Goal: Task Accomplishment & Management: Use online tool/utility

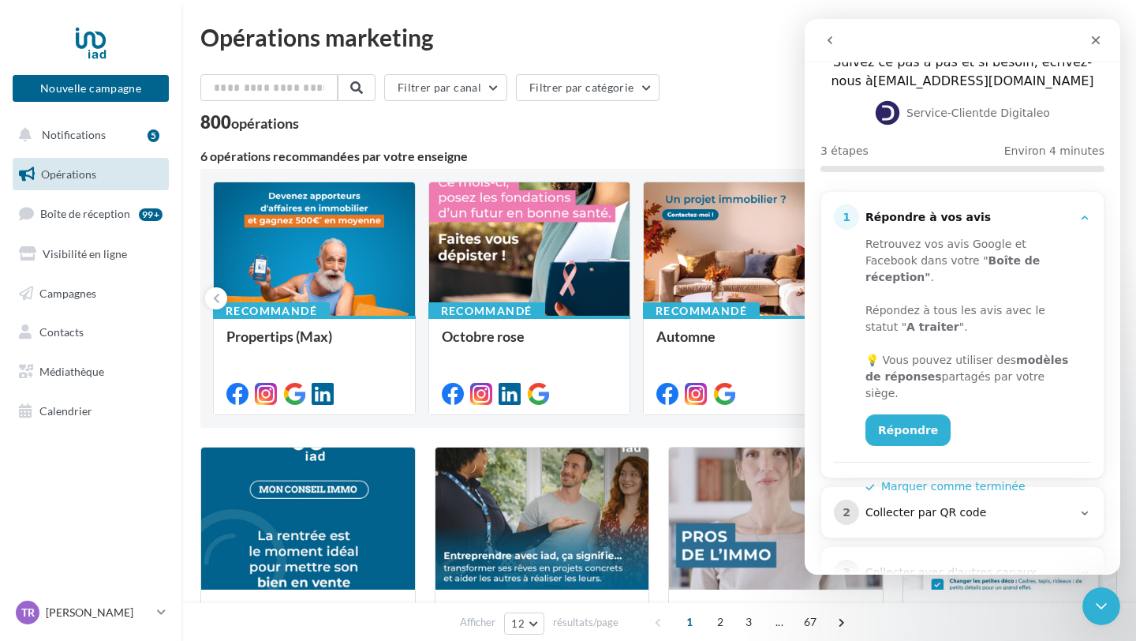
scroll to position [104, 0]
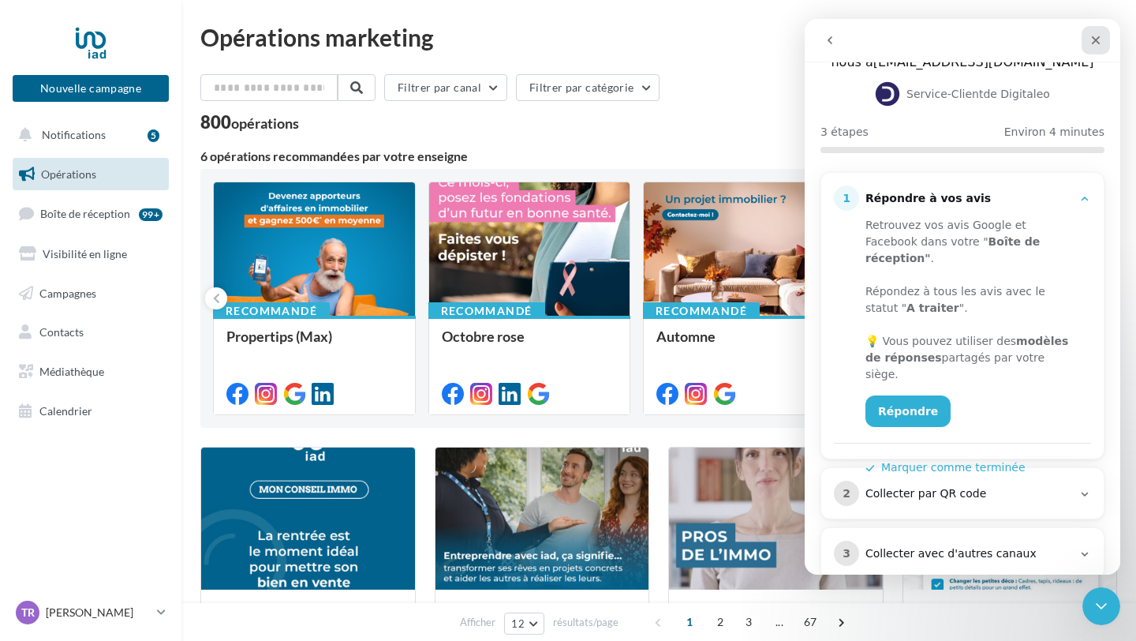
click at [1090, 36] on icon "Fermer" at bounding box center [1095, 40] width 13 height 13
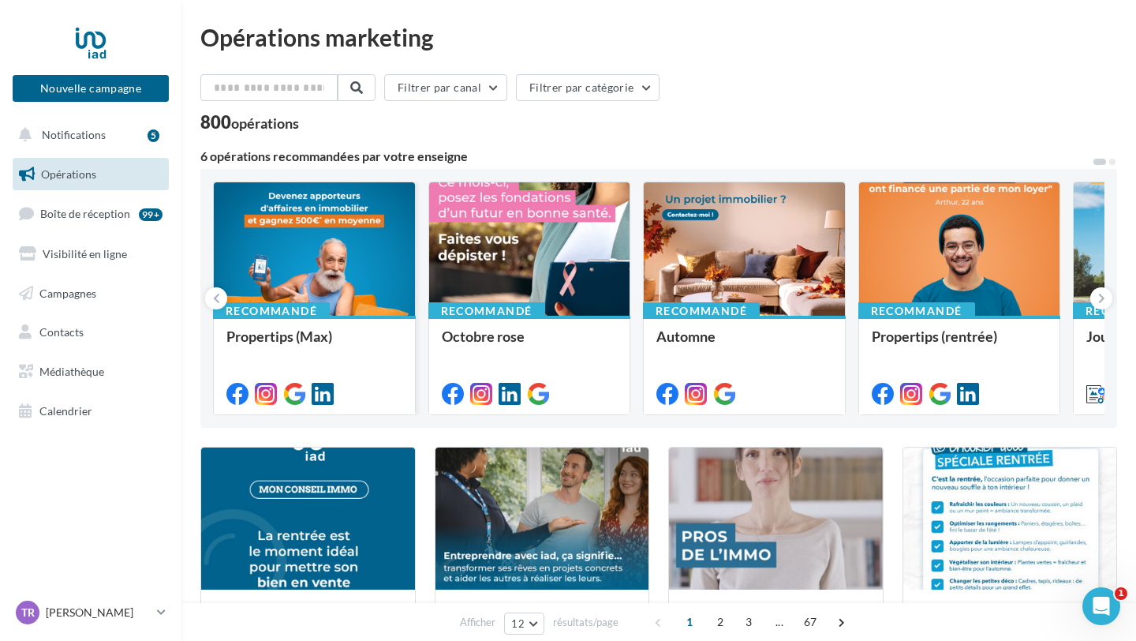
scroll to position [0, 0]
click at [60, 403] on link "Calendrier" at bounding box center [90, 410] width 162 height 33
click at [66, 404] on span "Calendrier" at bounding box center [65, 410] width 53 height 13
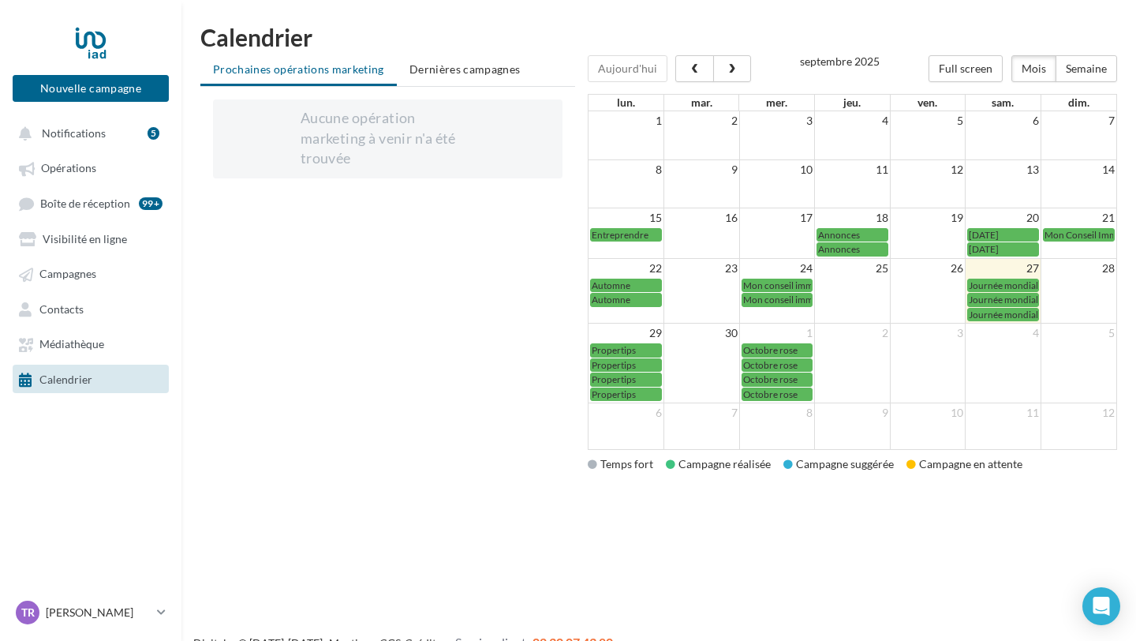
scroll to position [2, 0]
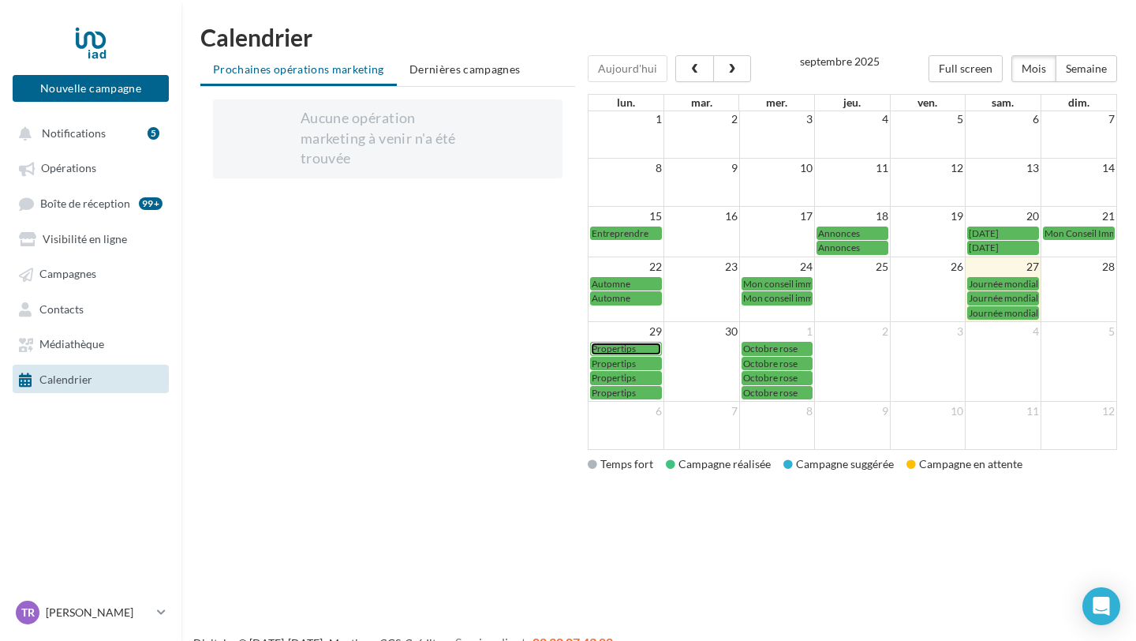
click at [627, 349] on span "Propertips" at bounding box center [614, 348] width 44 height 12
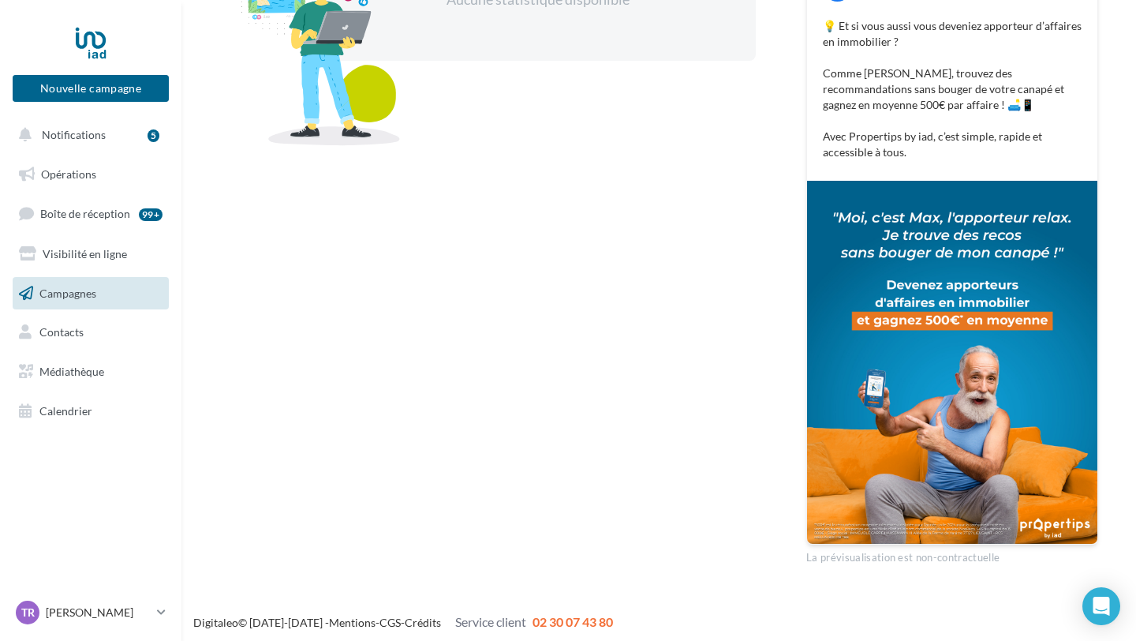
scroll to position [362, 0]
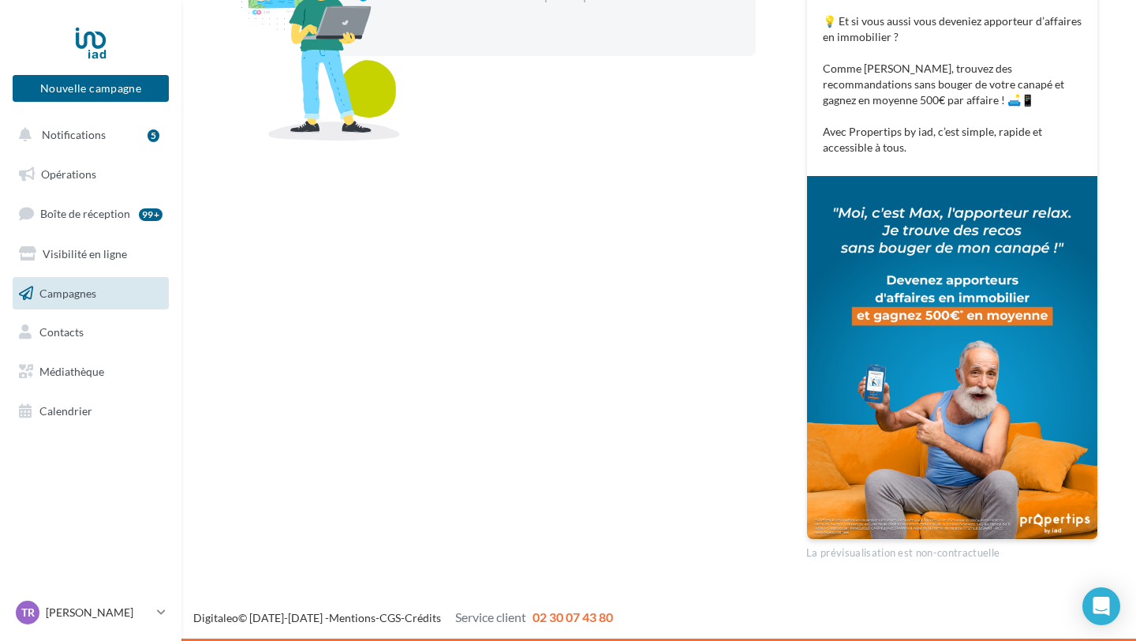
click at [917, 150] on p "💡 Et si vous aussi vous deveniez apporteur d’affaires en immobilier ? Comme [PE…" at bounding box center [952, 84] width 259 height 142
click at [917, 143] on p "💡 Et si vous aussi vous deveniez apporteur d’affaires en immobilier ? Comme [PE…" at bounding box center [952, 84] width 259 height 142
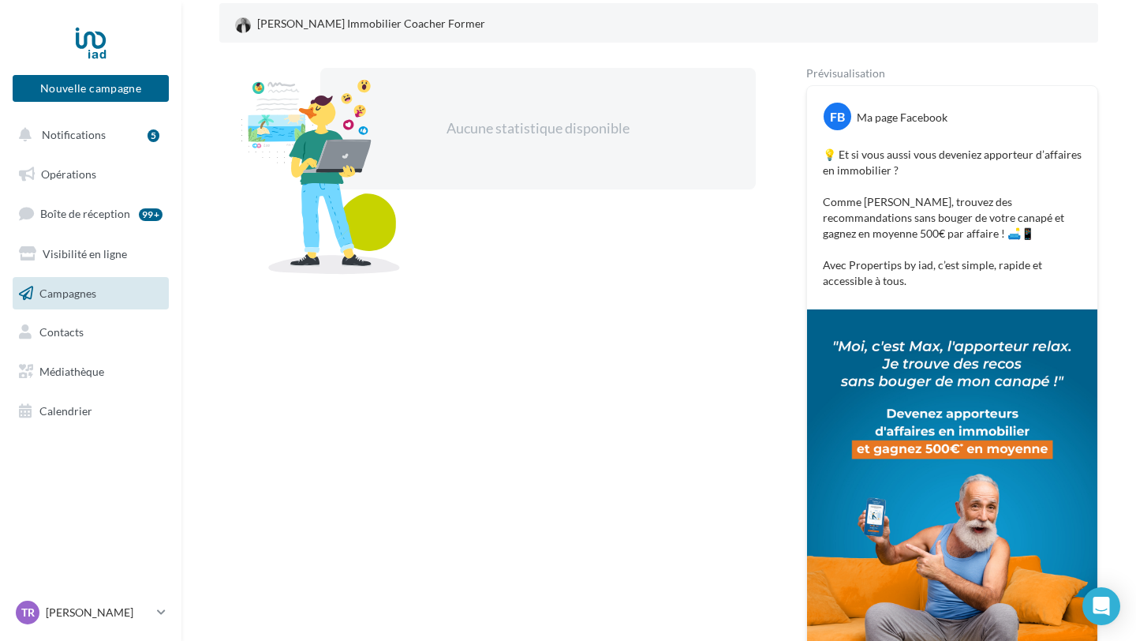
scroll to position [0, 0]
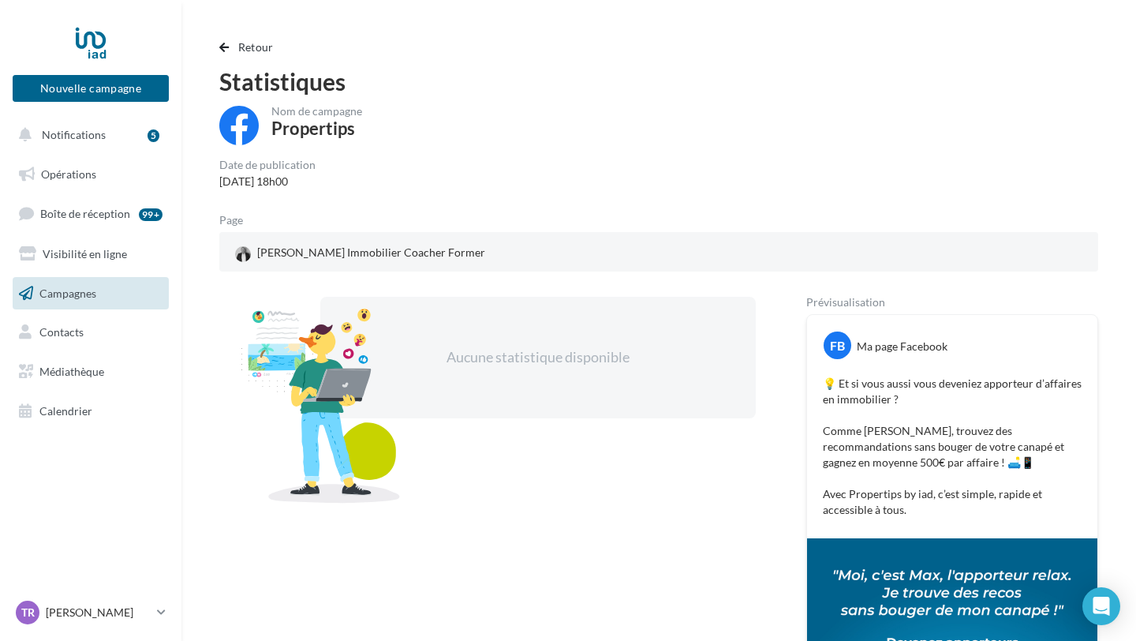
click at [563, 346] on div "Aucune statistique disponible" at bounding box center [537, 357] width 435 height 121
click at [82, 133] on span "Notifications" at bounding box center [74, 134] width 64 height 13
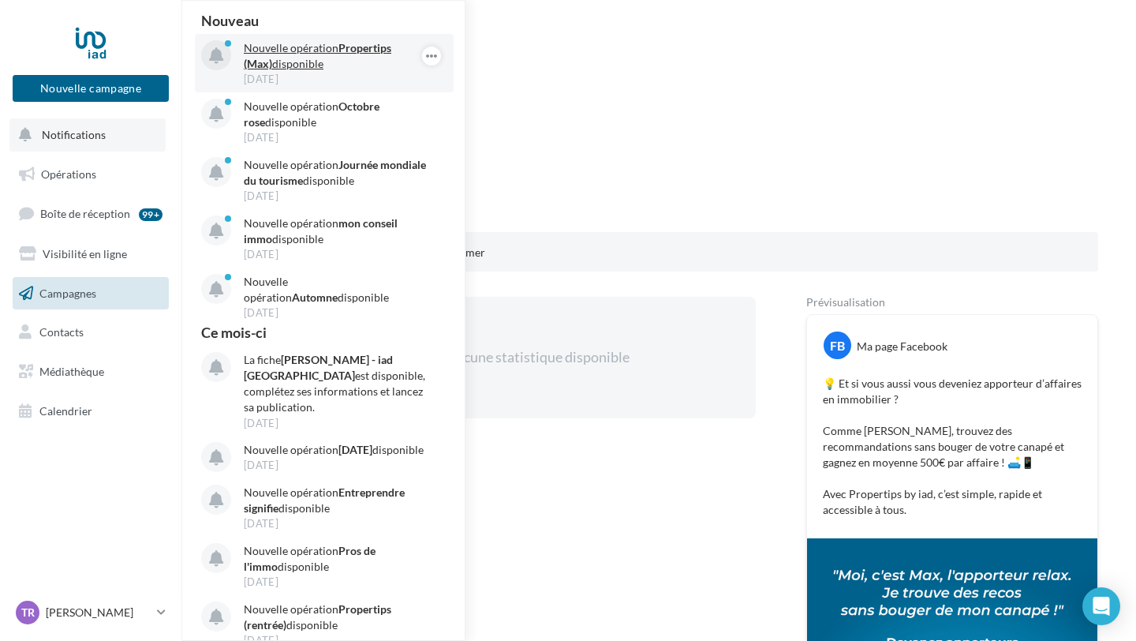
click at [324, 56] on p "Nouvelle opération Propertips (Max) disponible" at bounding box center [335, 56] width 183 height 32
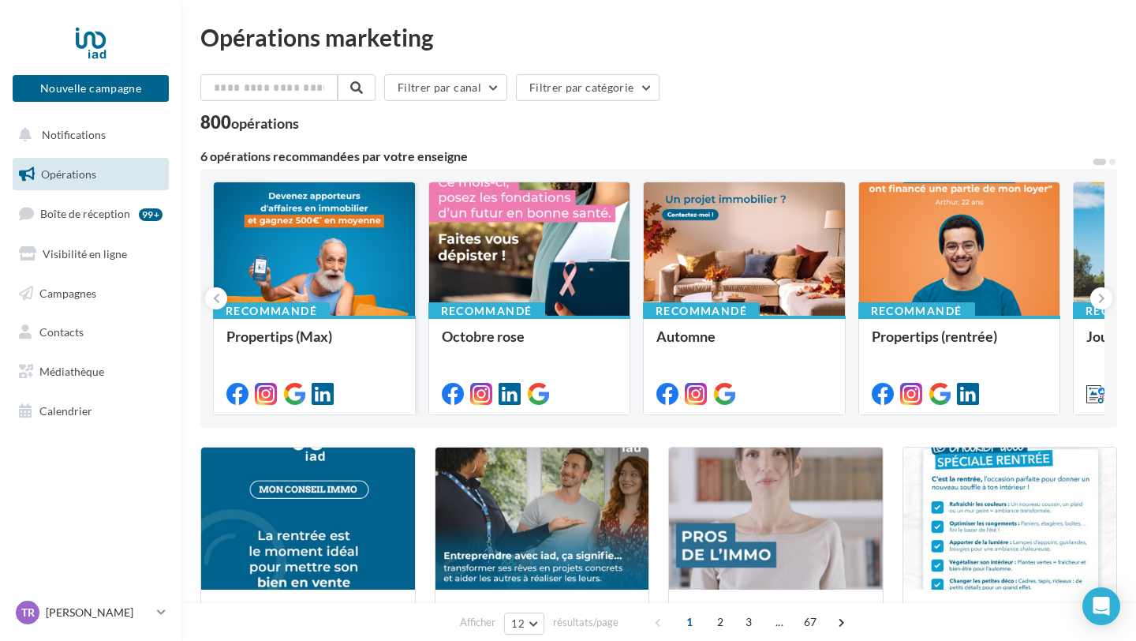
click at [319, 248] on div at bounding box center [314, 249] width 201 height 135
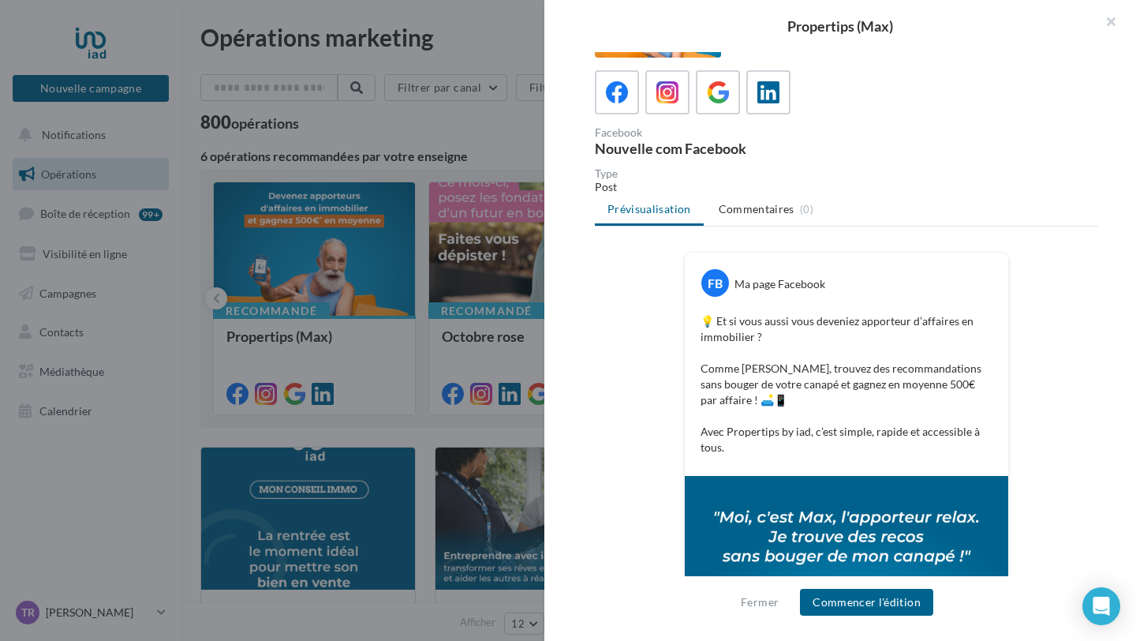
scroll to position [80, 0]
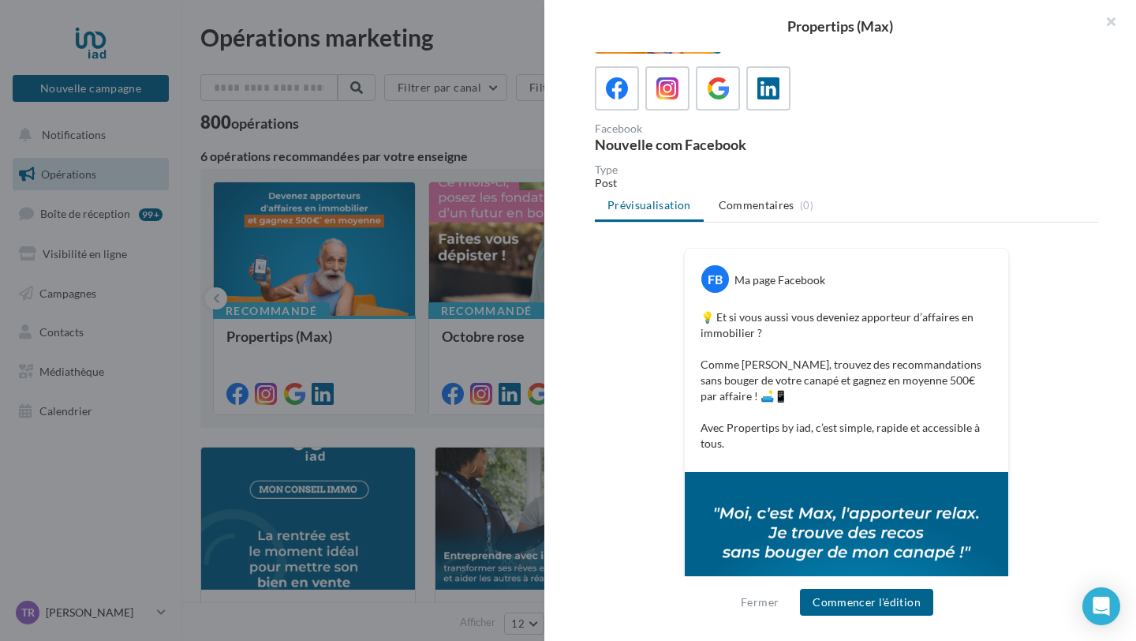
click at [730, 428] on p "💡 Et si vous aussi vous deveniez apporteur d’affaires en immobilier ? Comme Max…" at bounding box center [846, 380] width 292 height 142
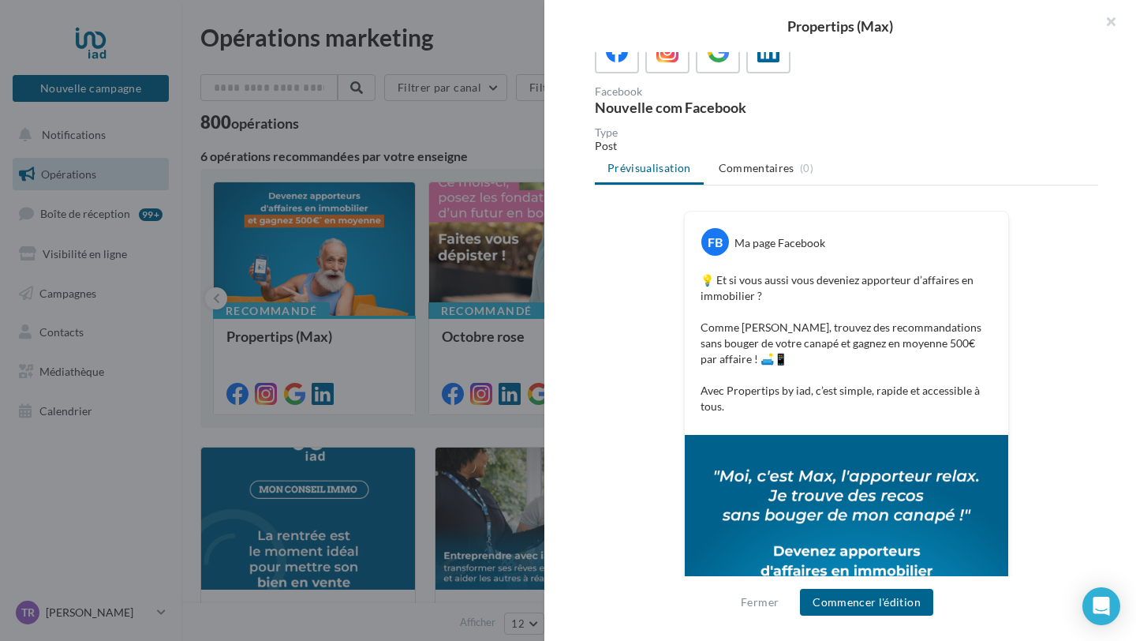
scroll to position [26, 0]
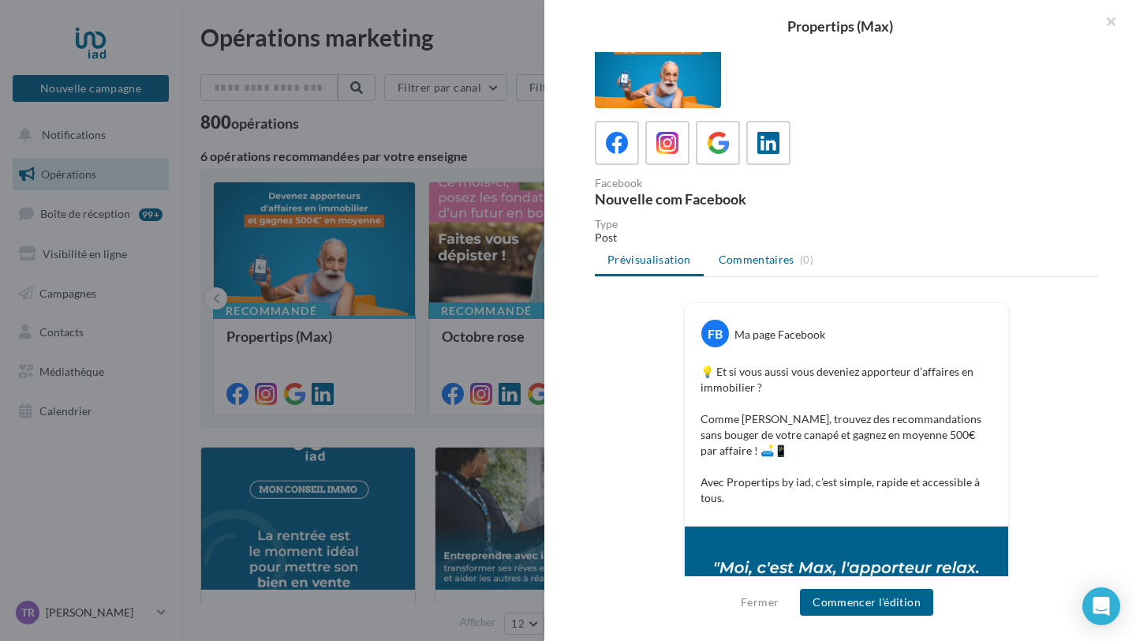
click at [748, 260] on span "Commentaires" at bounding box center [757, 260] width 76 height 16
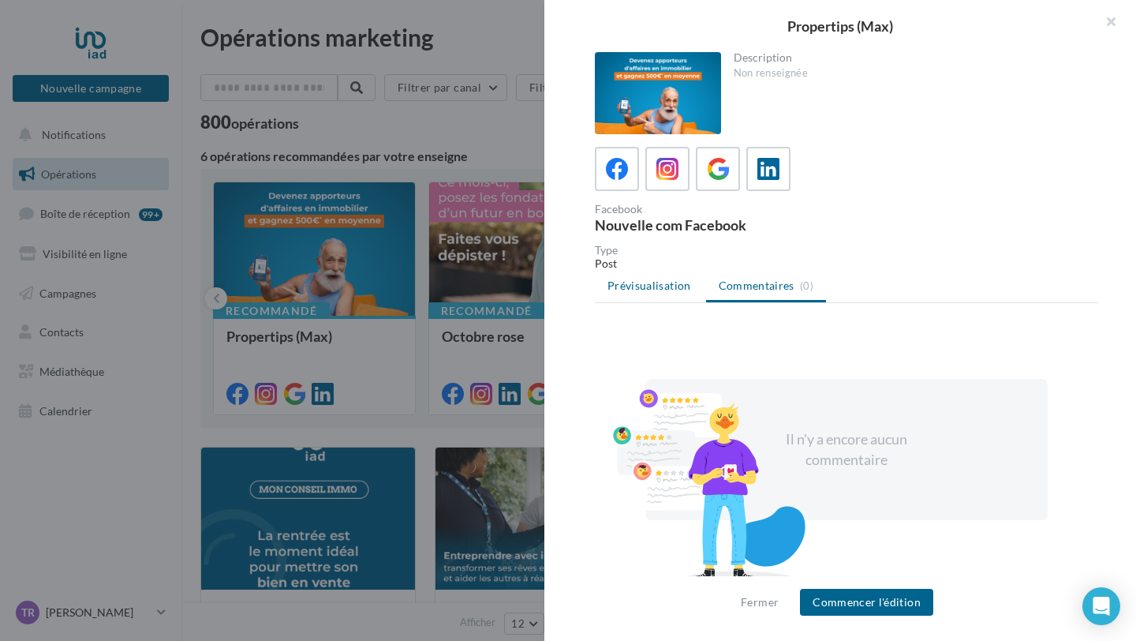
scroll to position [1, 0]
click at [652, 289] on span "Prévisualisation" at bounding box center [649, 284] width 84 height 13
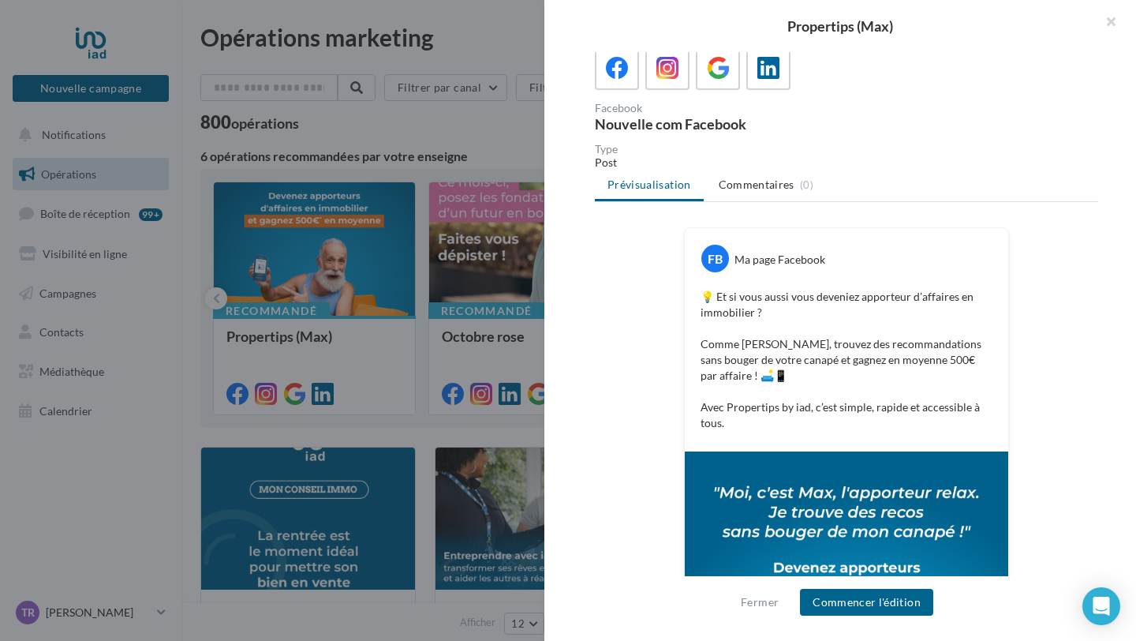
scroll to position [107, 0]
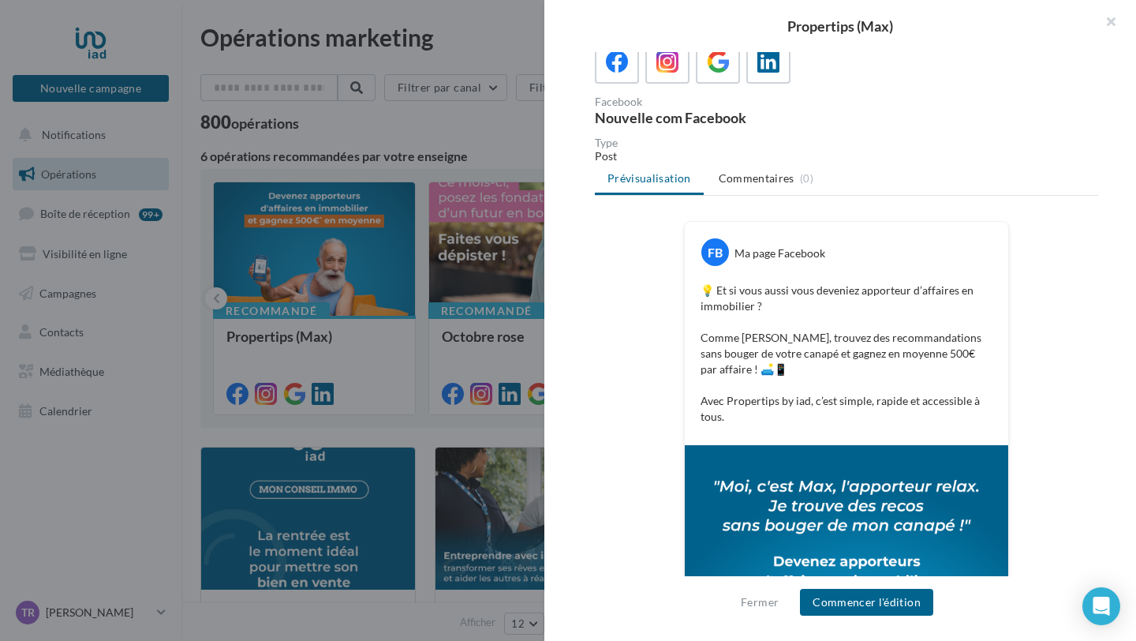
click at [779, 364] on p "💡 Et si vous aussi vous deveniez apporteur d’affaires en immobilier ? Comme [PE…" at bounding box center [846, 353] width 292 height 142
click at [779, 354] on p "💡 Et si vous aussi vous deveniez apporteur d’affaires en immobilier ? Comme [PE…" at bounding box center [846, 353] width 292 height 142
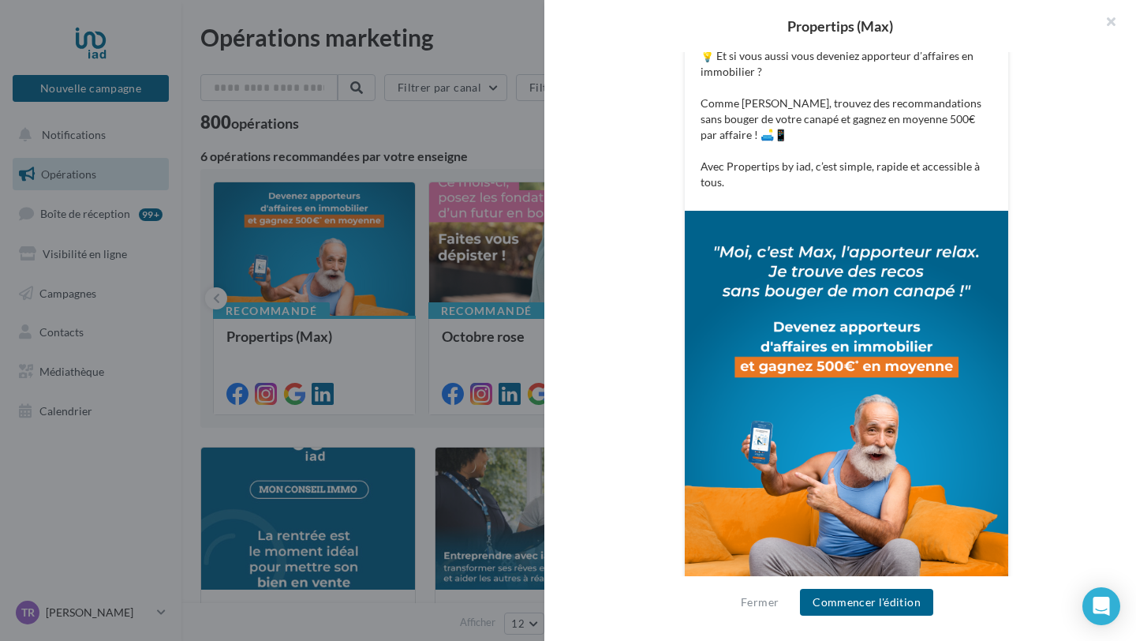
scroll to position [372, 0]
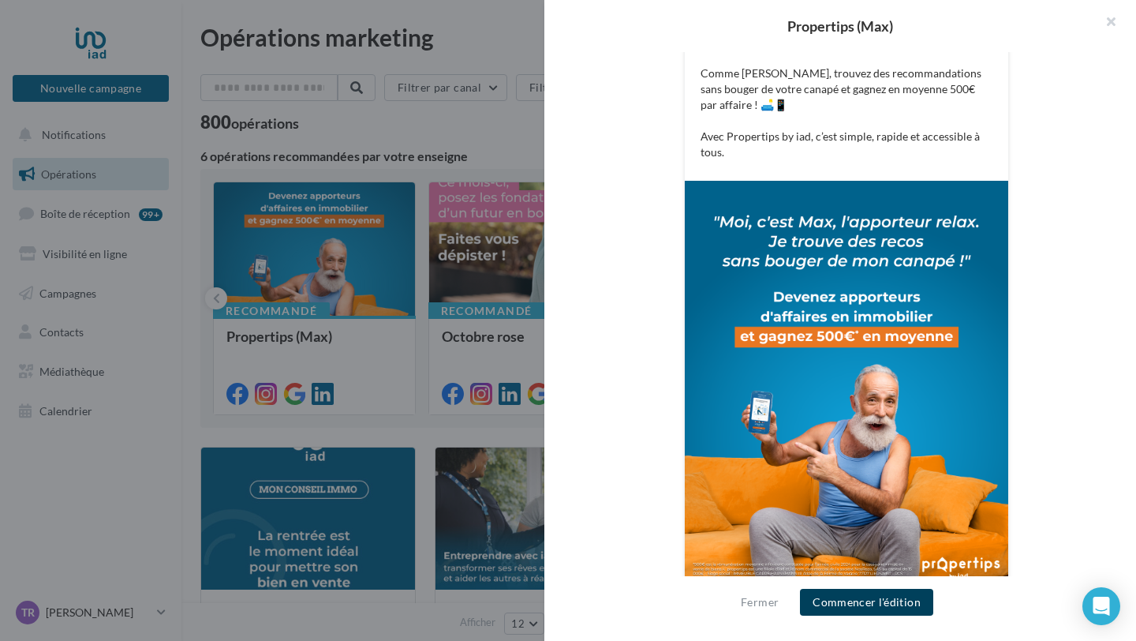
click at [883, 603] on button "Commencer l'édition" at bounding box center [866, 601] width 133 height 27
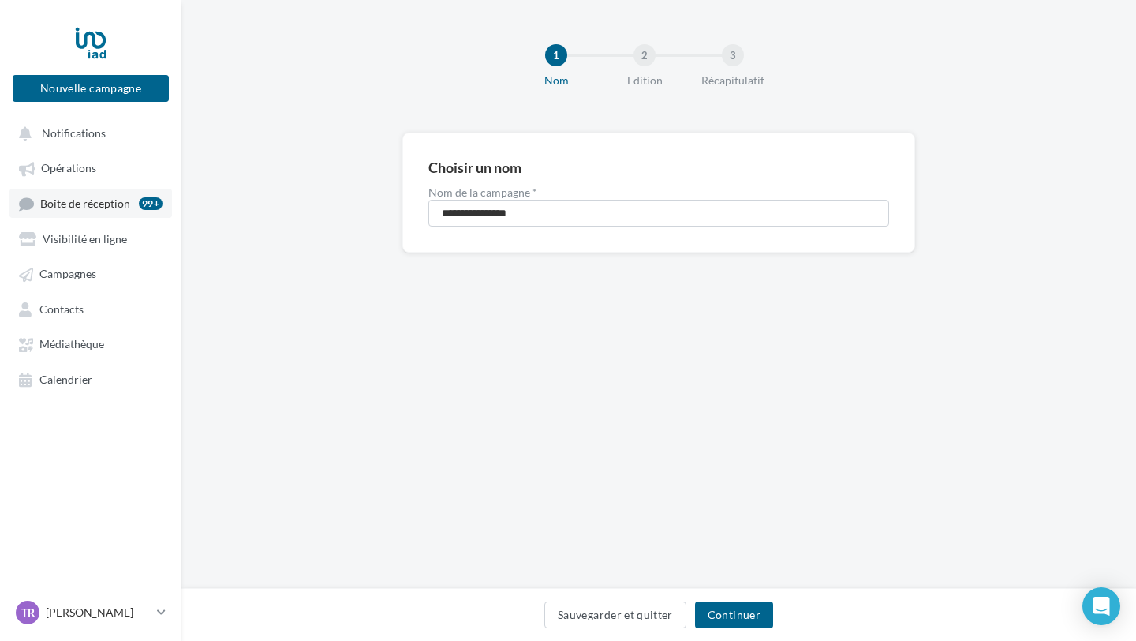
click at [62, 201] on span "Boîte de réception" at bounding box center [85, 202] width 90 height 13
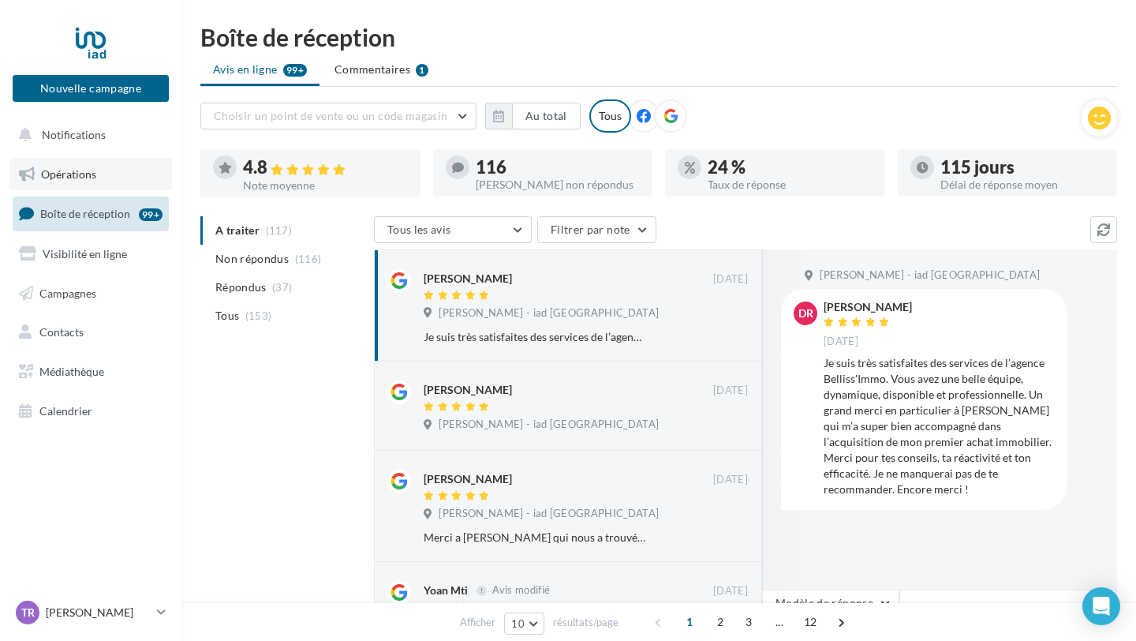
click at [70, 172] on span "Opérations" at bounding box center [68, 173] width 55 height 13
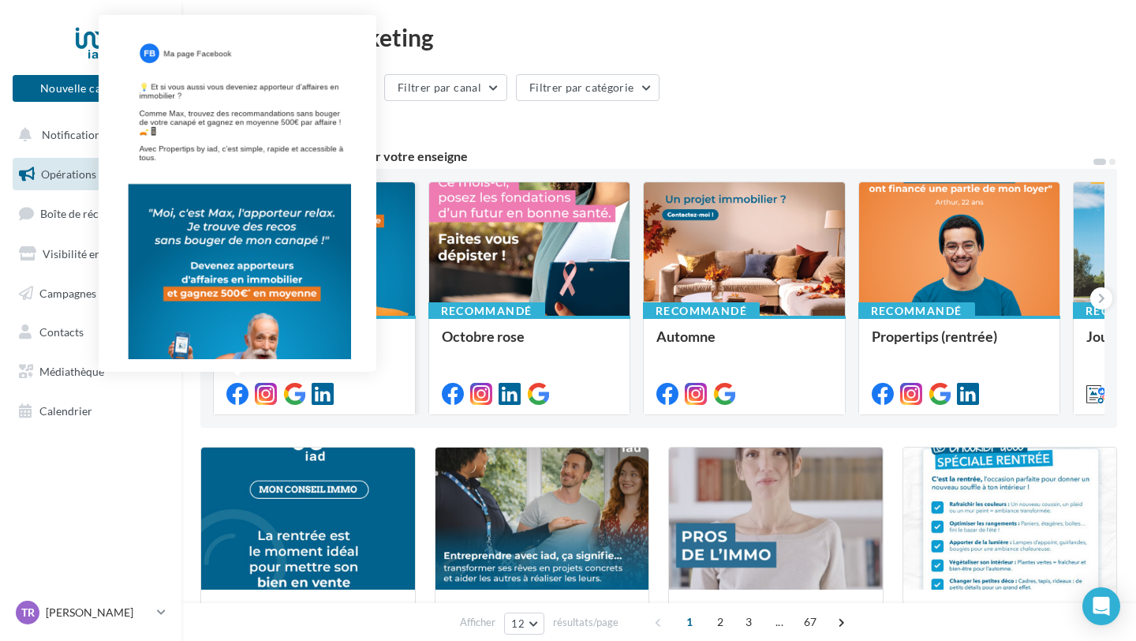
click at [235, 394] on icon at bounding box center [237, 394] width 22 height 22
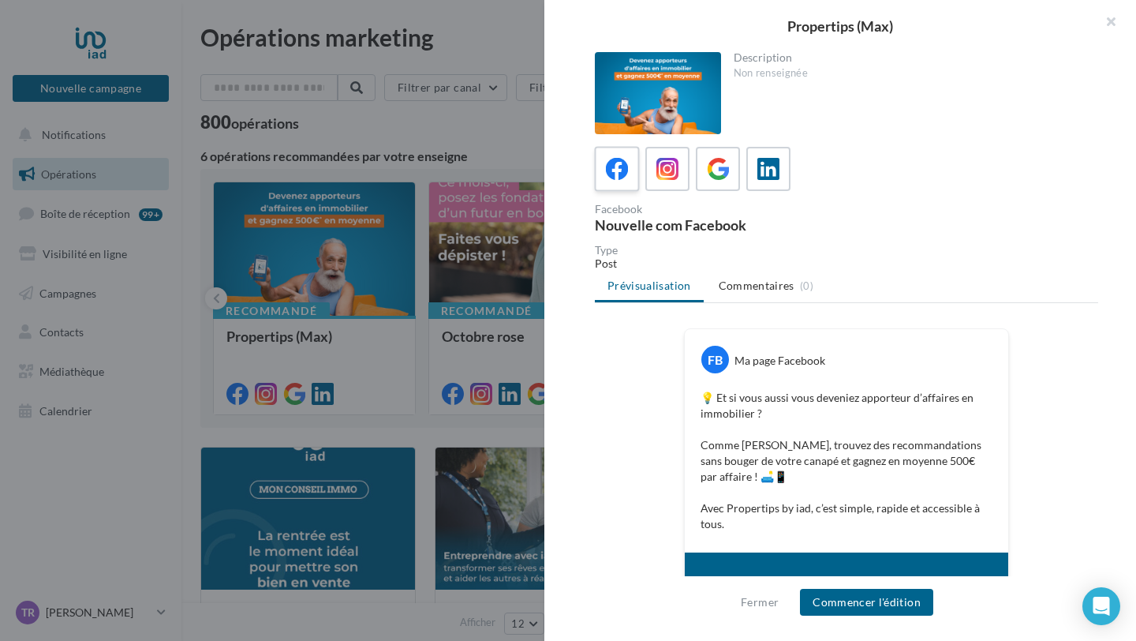
click at [604, 167] on div at bounding box center [617, 169] width 29 height 29
click at [676, 229] on div "Nouvelle com Facebook" at bounding box center [717, 225] width 245 height 14
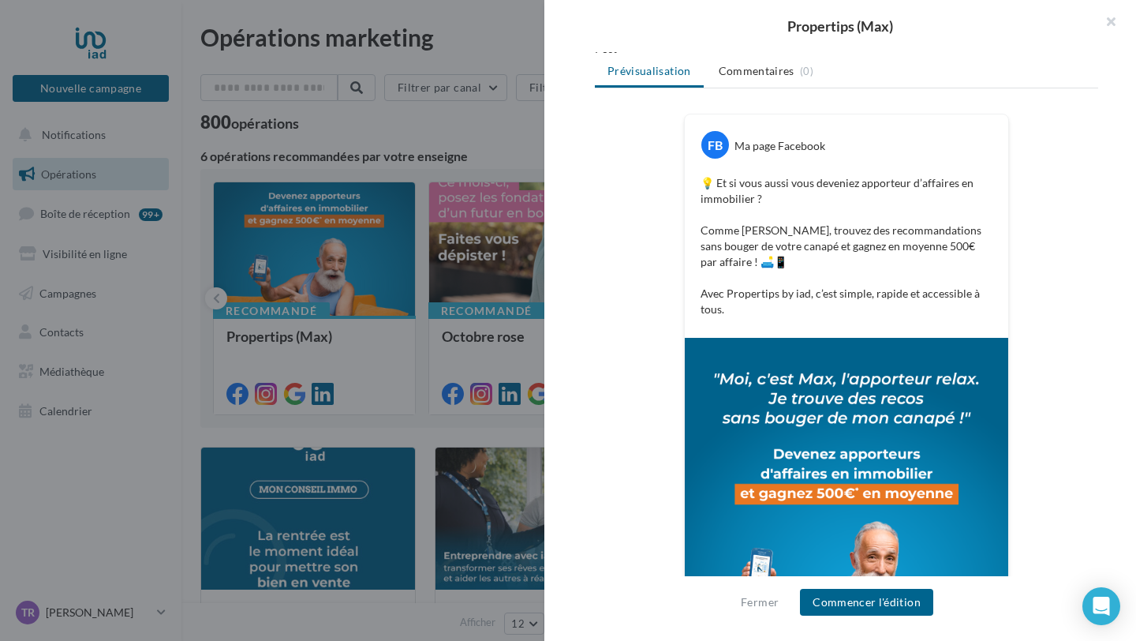
scroll to position [210, 0]
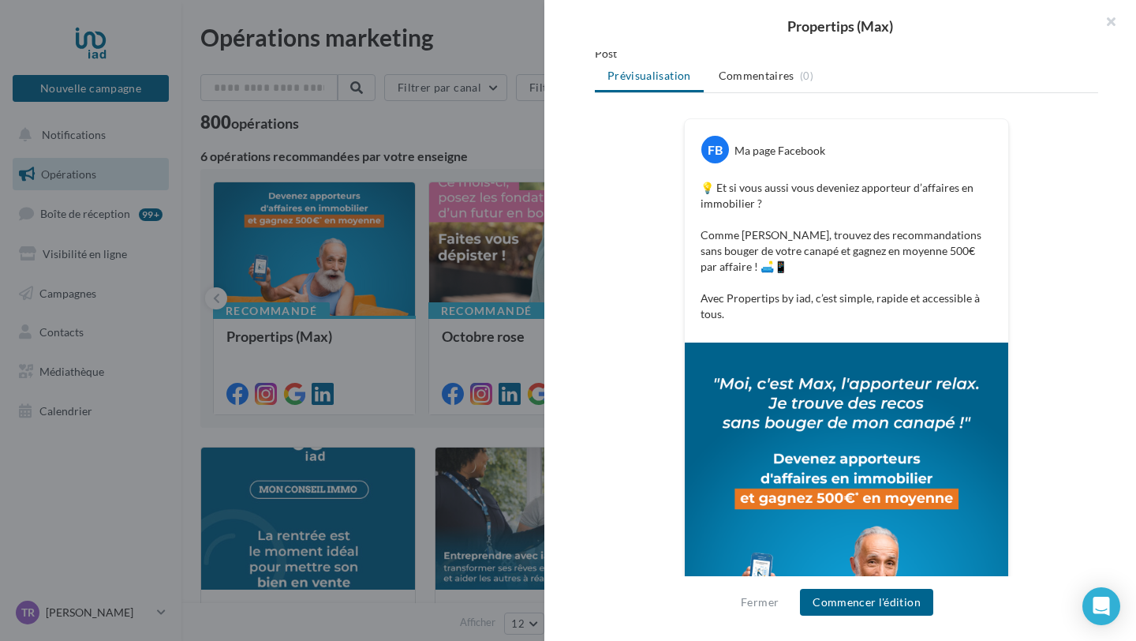
click at [721, 298] on p "💡 Et si vous aussi vous deveniez apporteur d’affaires en immobilier ? Comme [PE…" at bounding box center [846, 251] width 292 height 142
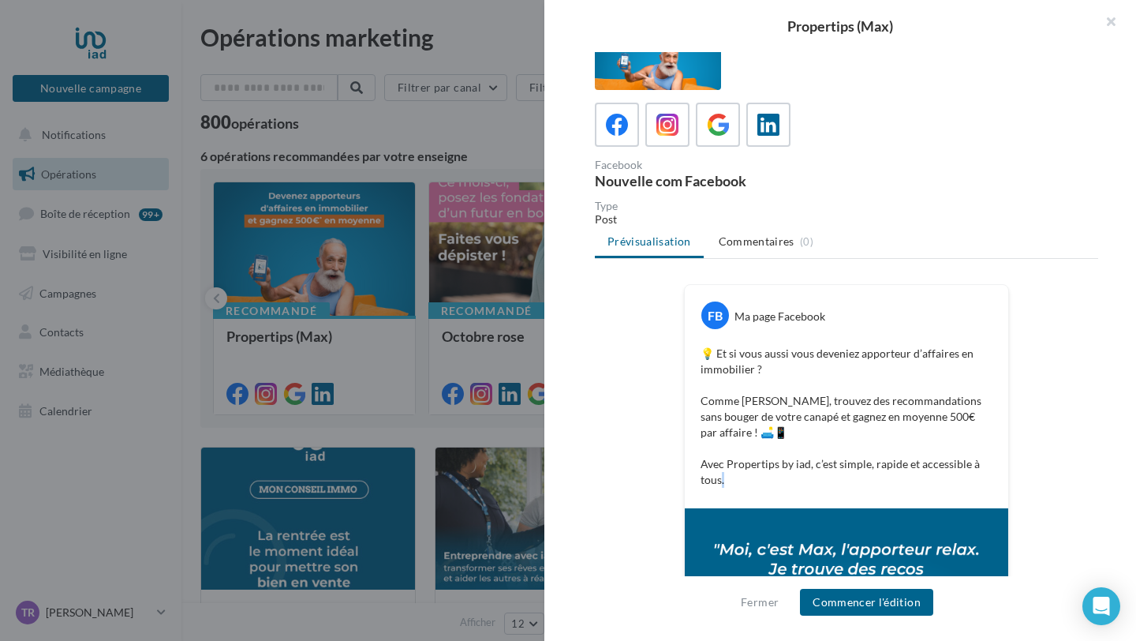
scroll to position [0, 0]
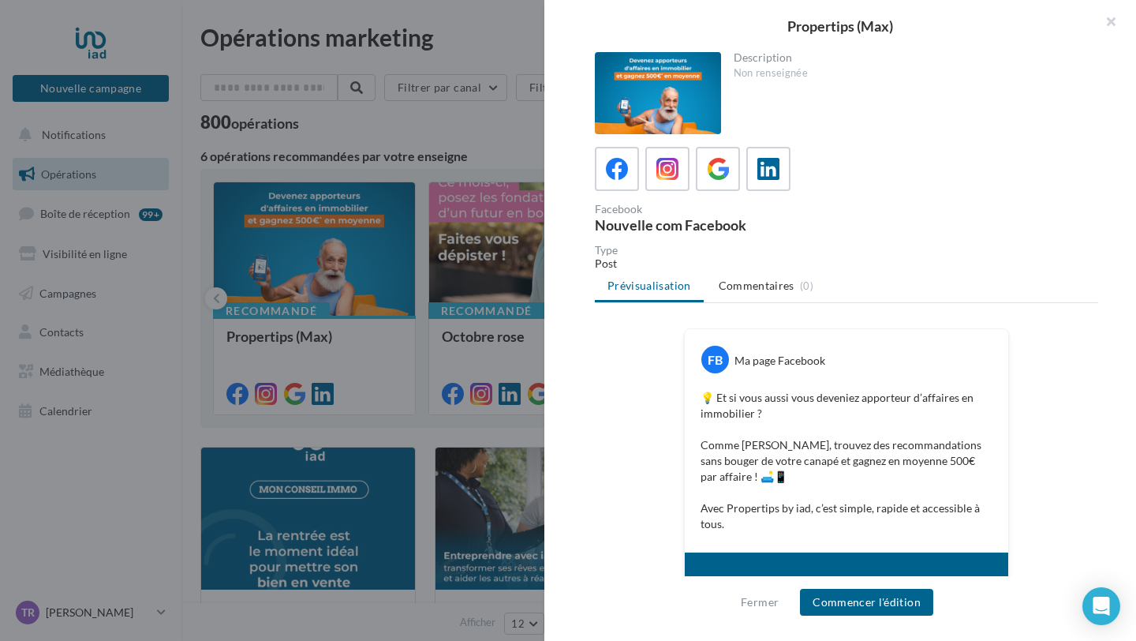
click at [764, 74] on div "Non renseignée" at bounding box center [910, 73] width 353 height 14
click at [760, 63] on div "Description" at bounding box center [910, 57] width 353 height 11
drag, startPoint x: 1115, startPoint y: 22, endPoint x: 1100, endPoint y: 33, distance: 18.0
click at [1114, 22] on button "button" at bounding box center [1104, 23] width 63 height 47
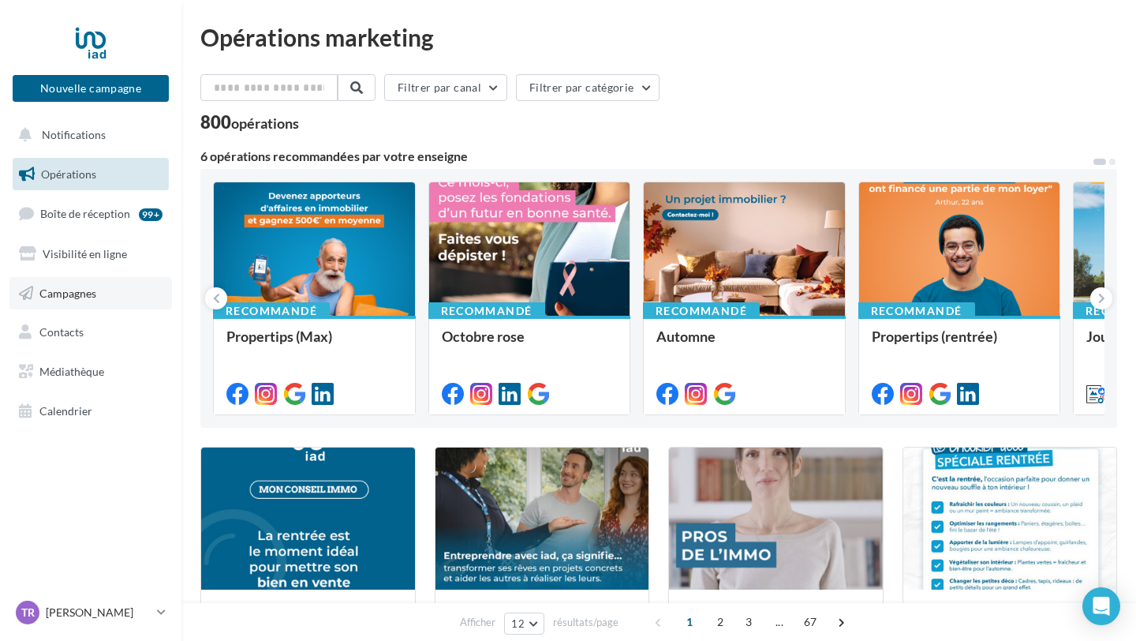
click at [72, 293] on span "Campagnes" at bounding box center [67, 292] width 57 height 13
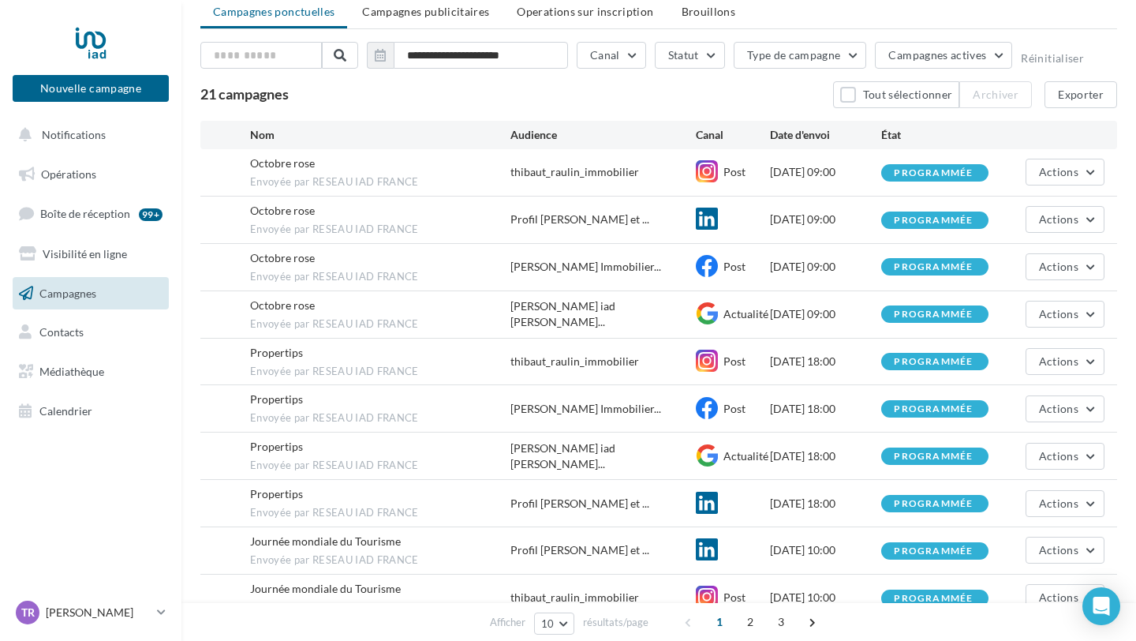
scroll to position [60, 0]
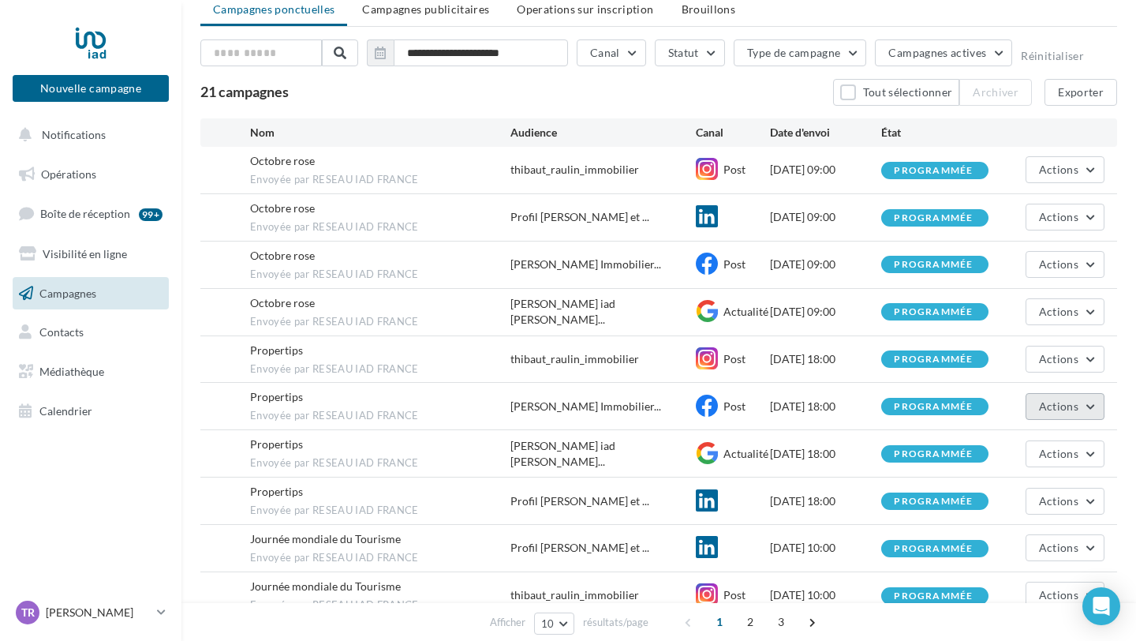
click at [1072, 408] on span "Actions" at bounding box center [1058, 405] width 39 height 13
click at [1092, 405] on button "Actions" at bounding box center [1064, 406] width 79 height 27
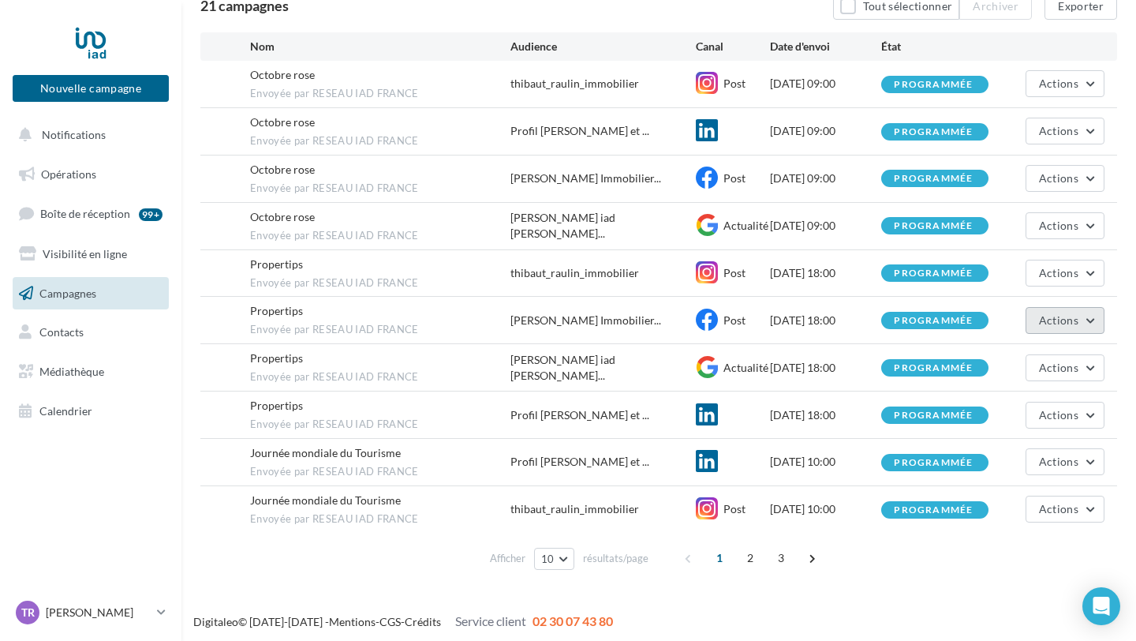
scroll to position [0, 0]
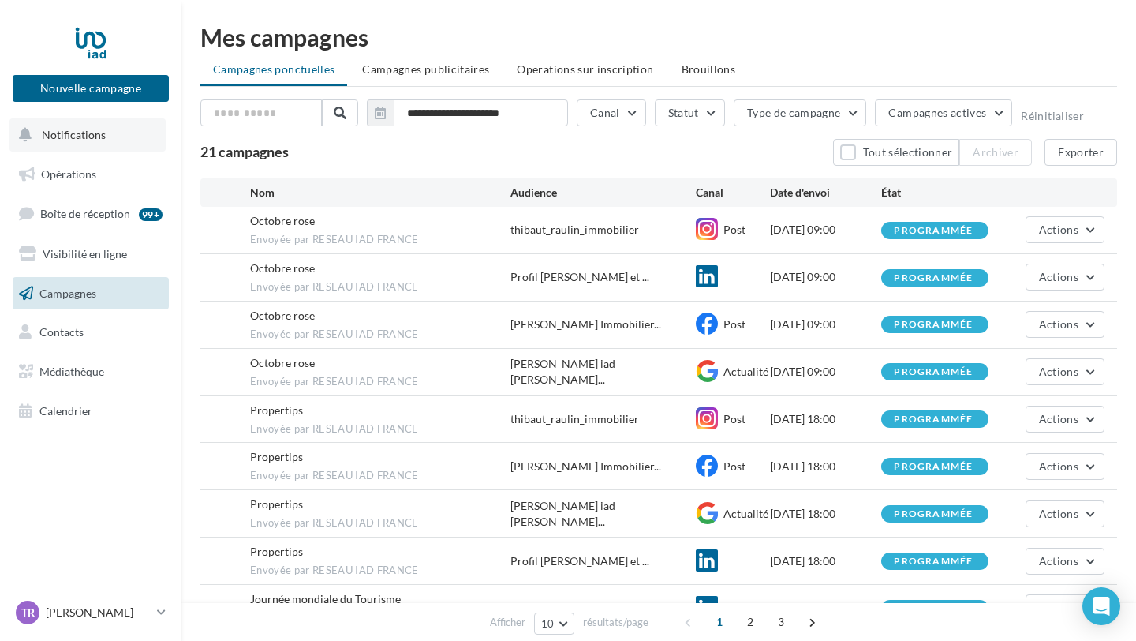
click at [88, 142] on button "Notifications" at bounding box center [87, 134] width 156 height 33
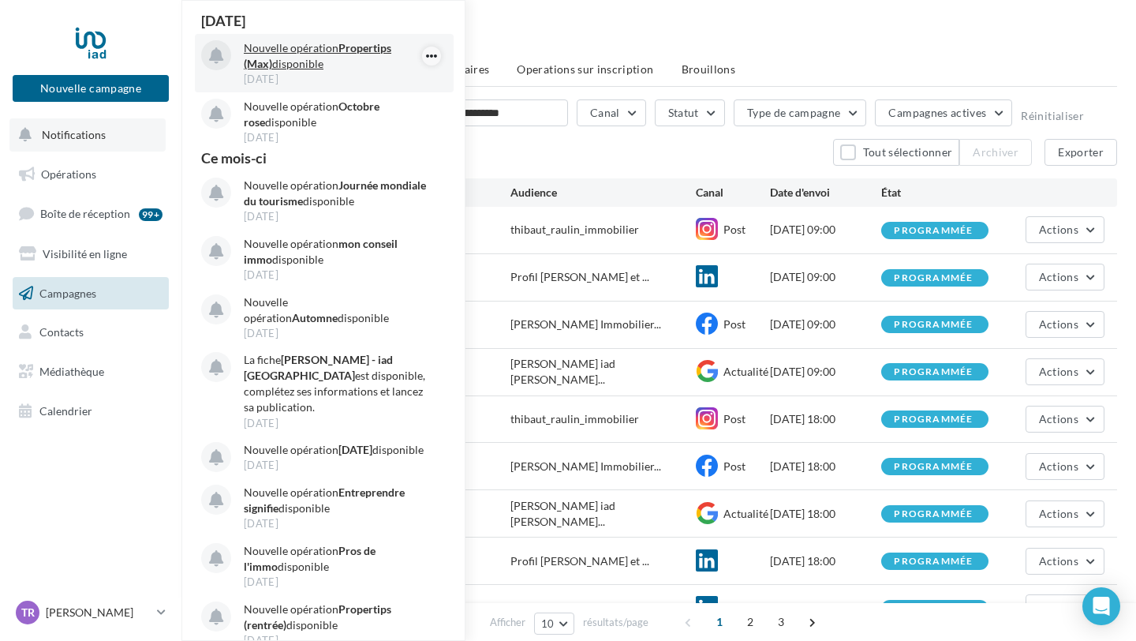
click at [434, 57] on icon "button" at bounding box center [431, 56] width 13 height 19
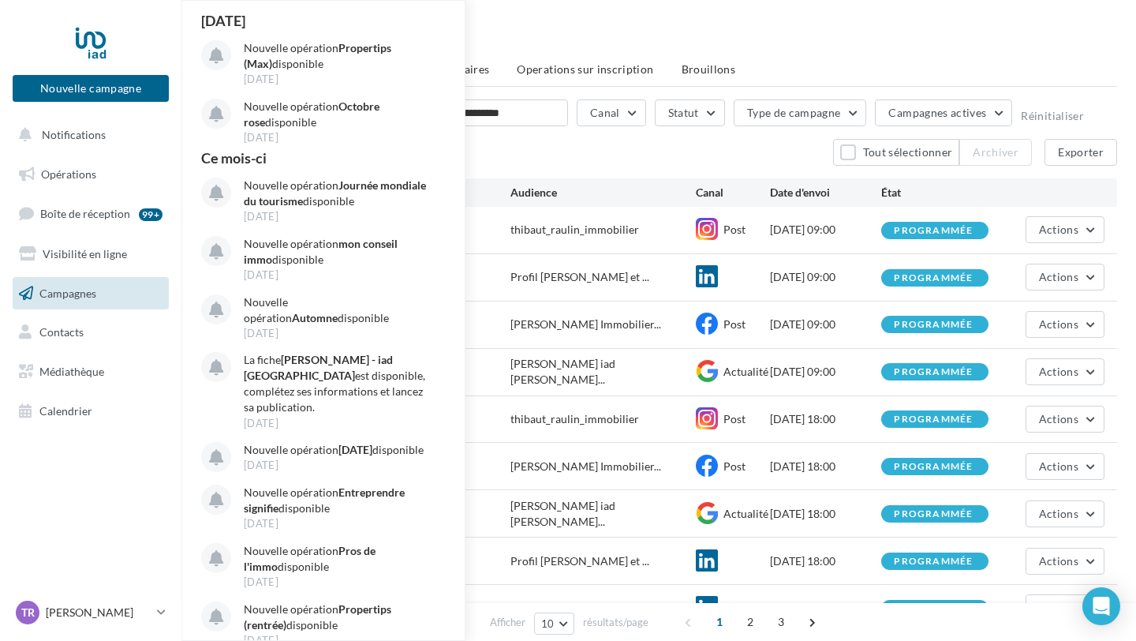
click at [487, 36] on div "Mes campagnes" at bounding box center [658, 37] width 917 height 24
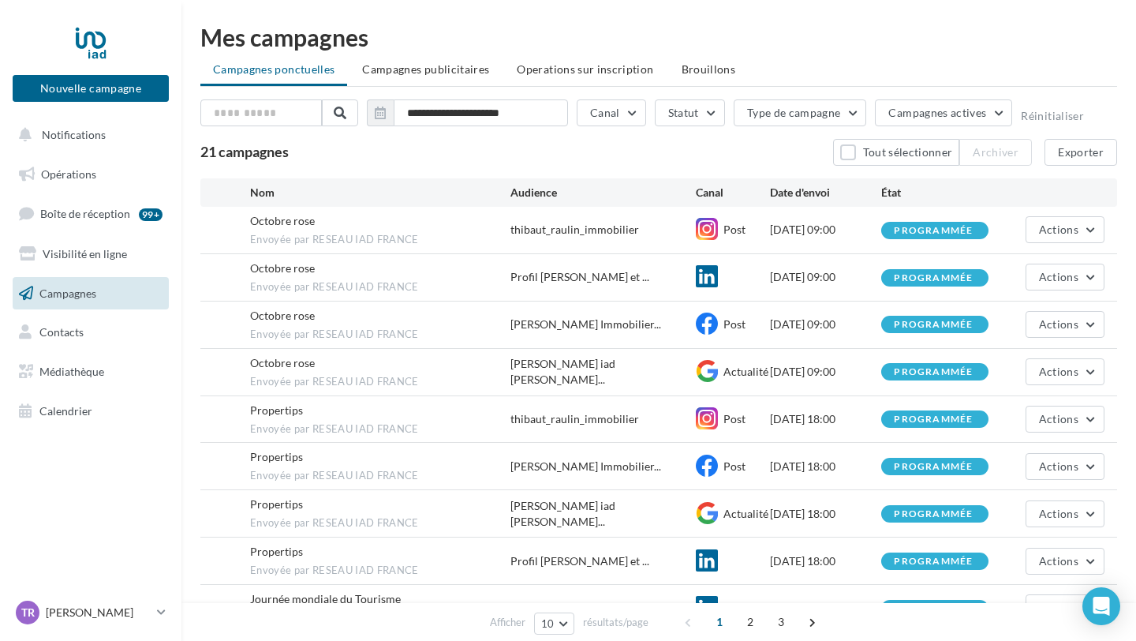
click at [286, 69] on ul "Campagnes ponctuelles Campagnes publicitaires Operations sur inscription Brouil…" at bounding box center [658, 71] width 917 height 32
click at [260, 65] on ul "Campagnes ponctuelles Campagnes publicitaires Operations sur inscription Brouil…" at bounding box center [658, 71] width 917 height 32
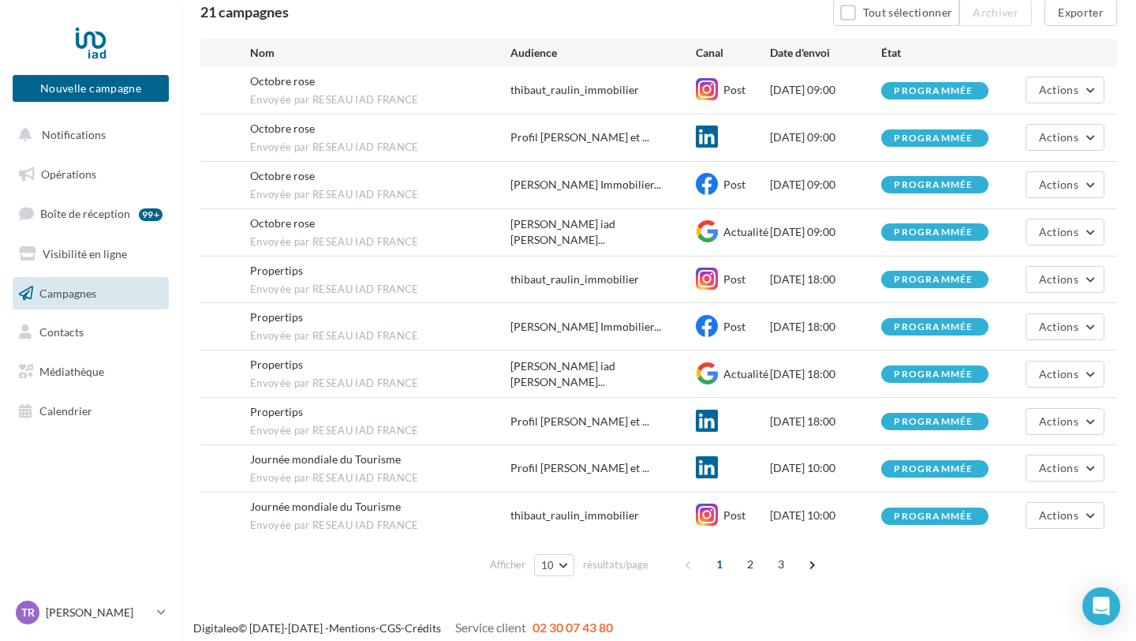
scroll to position [146, 0]
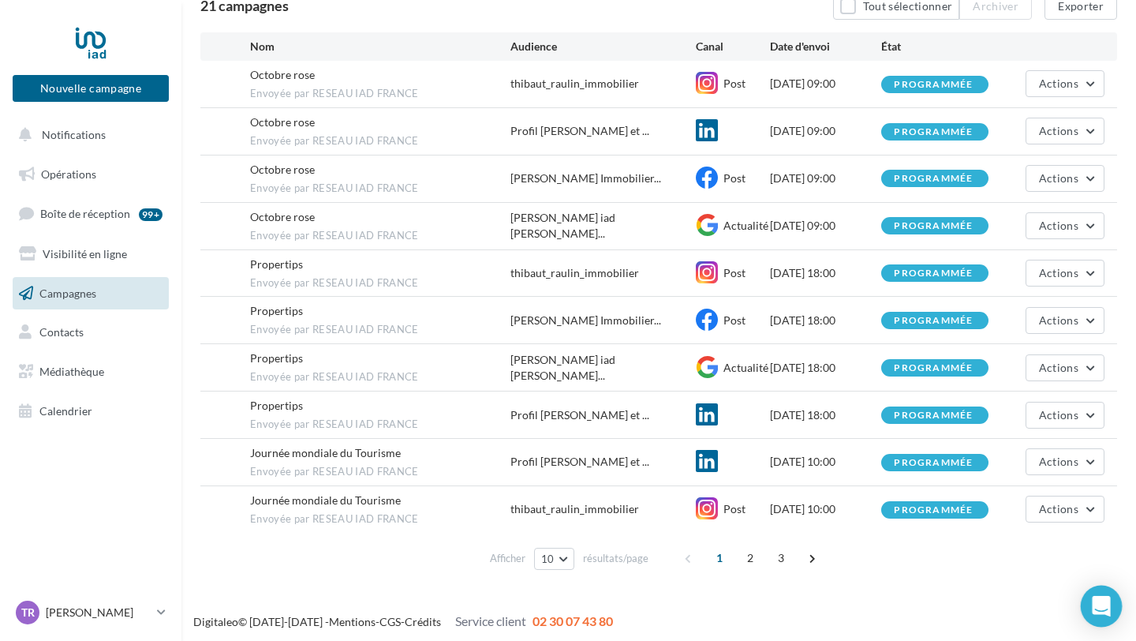
click at [1102, 611] on icon "Open Intercom Messenger" at bounding box center [1101, 606] width 18 height 21
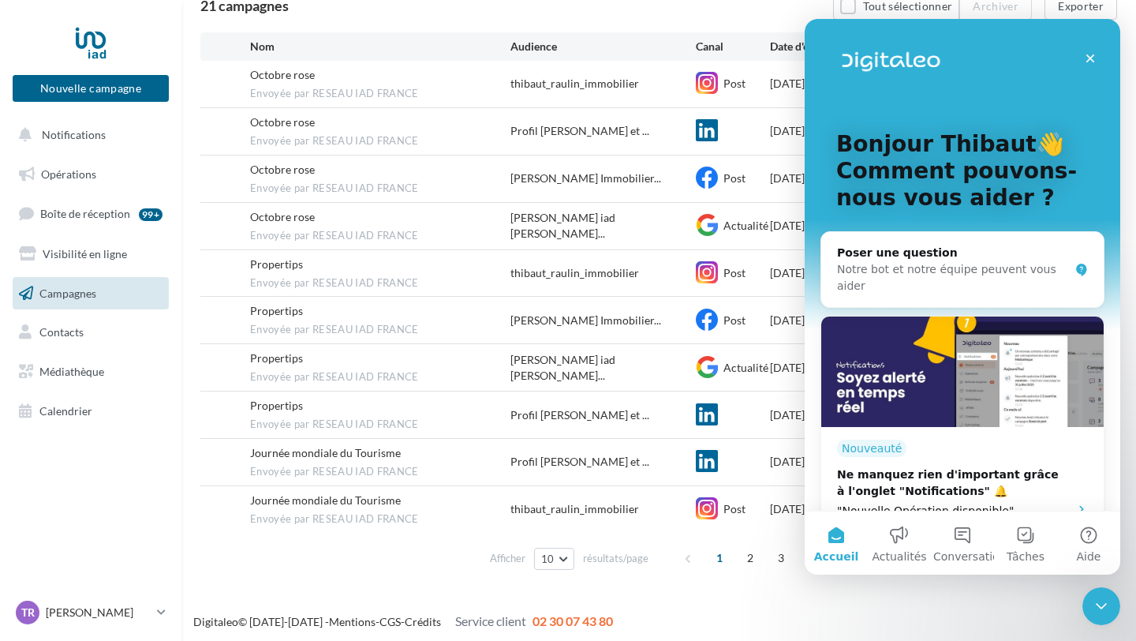
scroll to position [0, 0]
click at [869, 271] on div "Notre bot et notre équipe peuvent vous aider" at bounding box center [953, 277] width 232 height 33
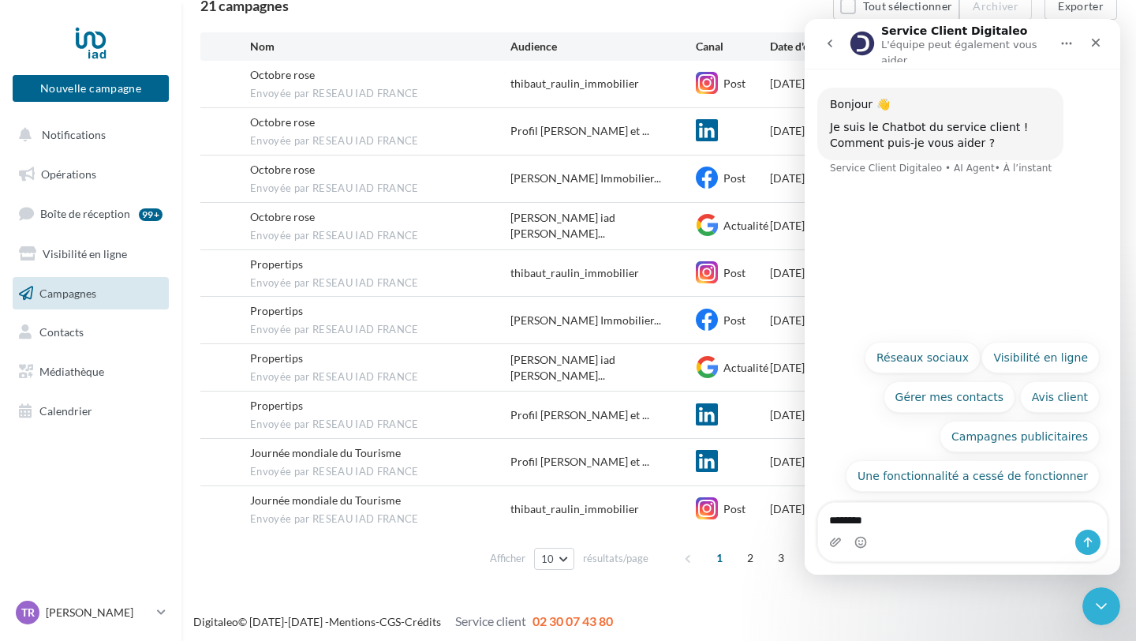
type textarea "********"
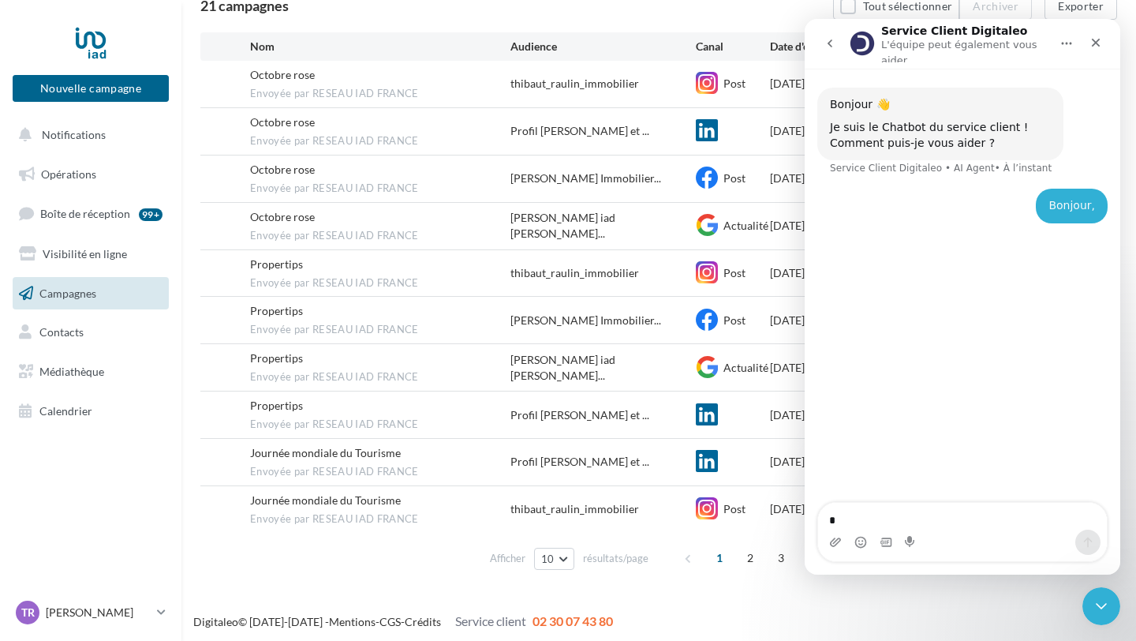
type textarea "**"
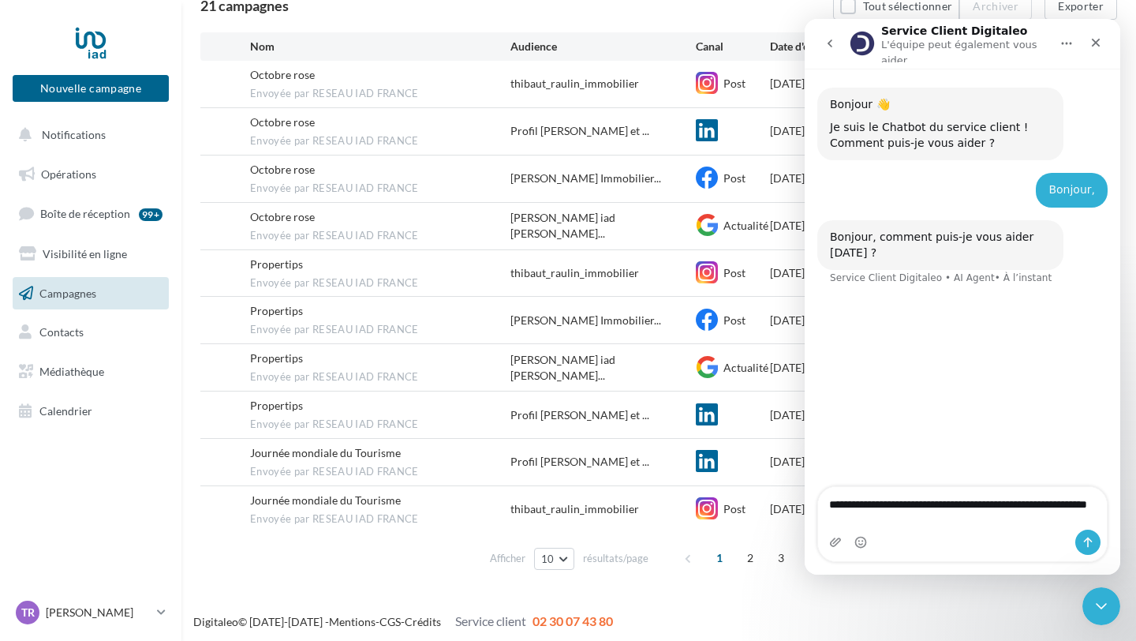
type textarea "**********"
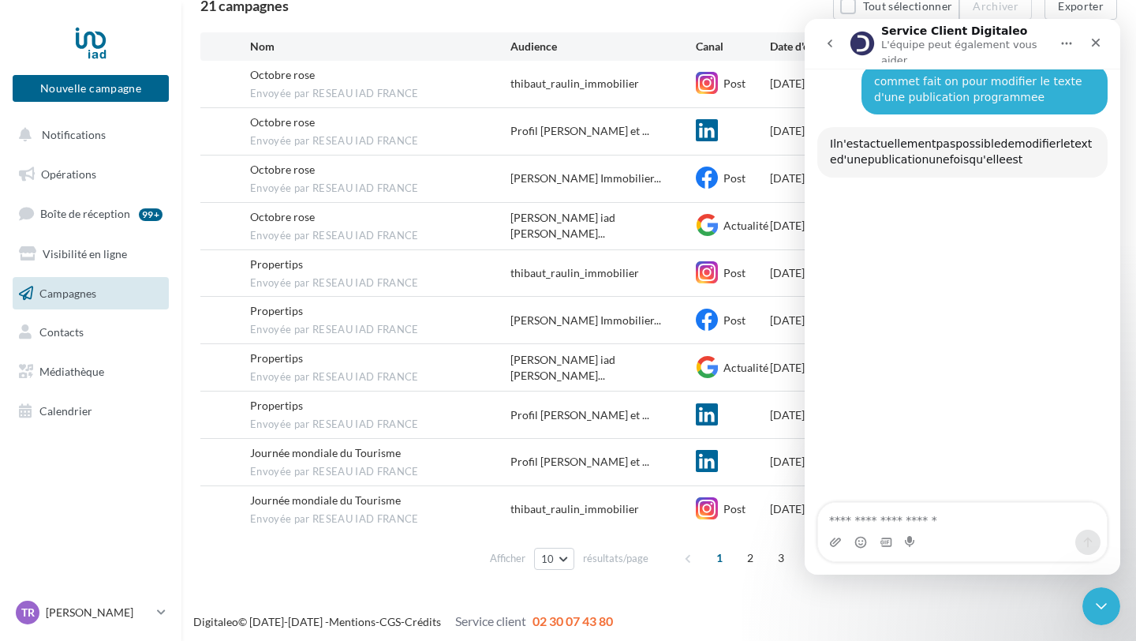
scroll to position [217, 0]
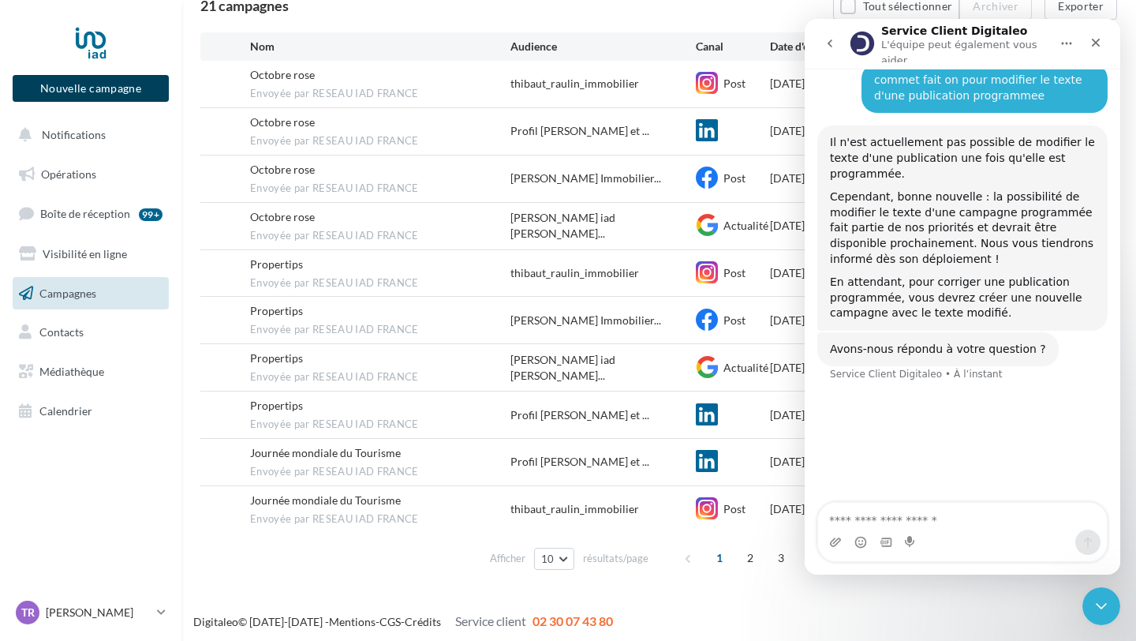
click at [95, 84] on button "Nouvelle campagne" at bounding box center [91, 88] width 156 height 27
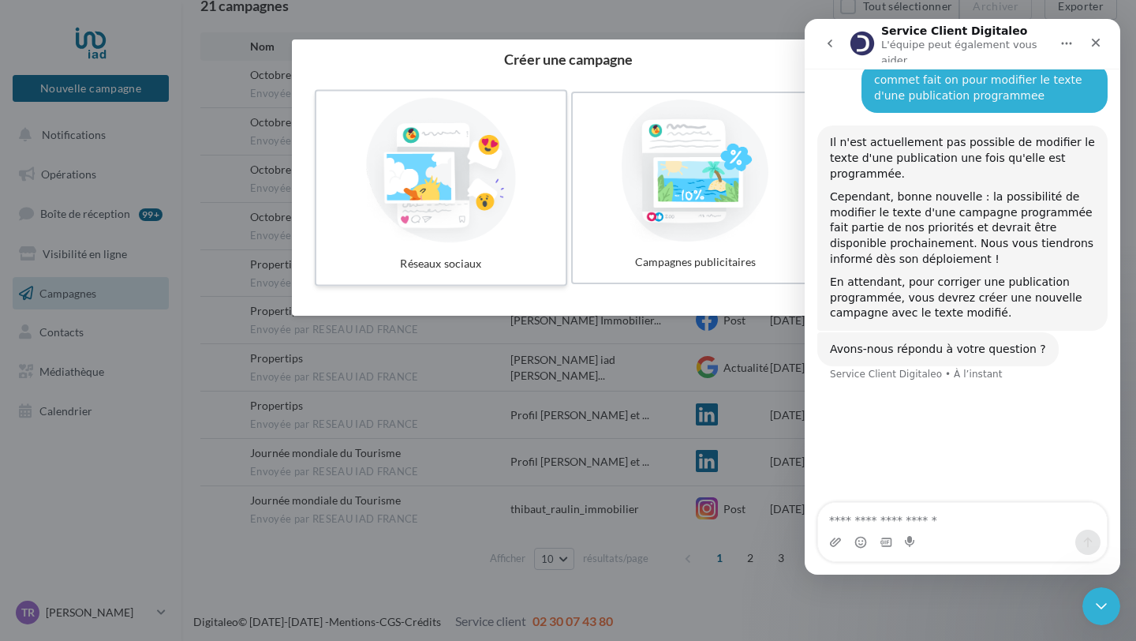
click at [435, 177] on div at bounding box center [441, 170] width 237 height 145
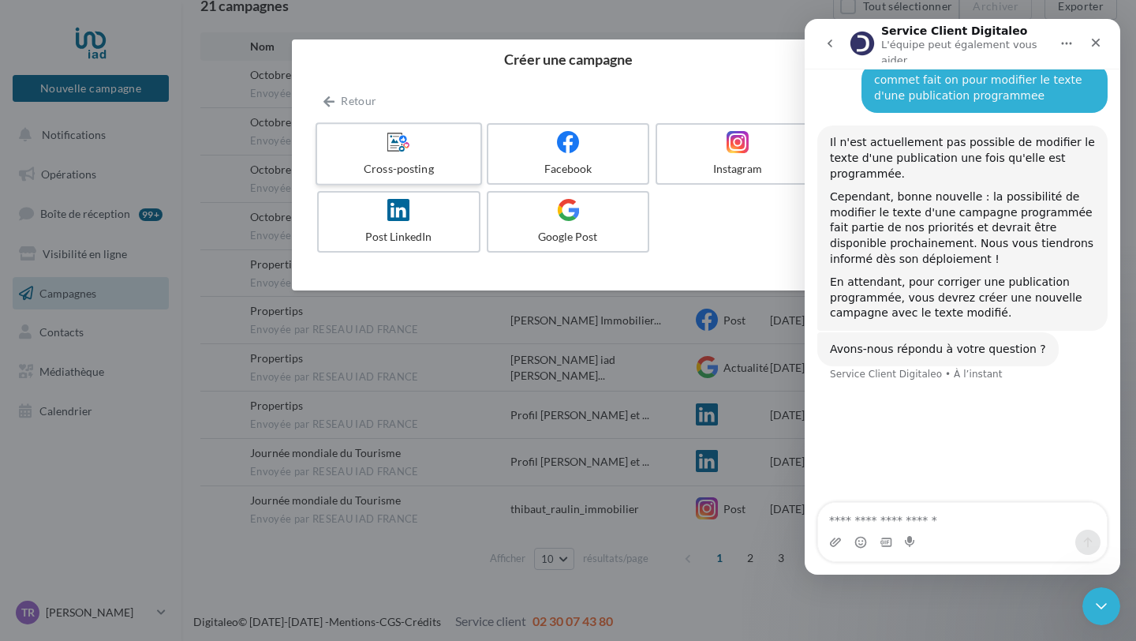
click at [415, 144] on div at bounding box center [398, 142] width 150 height 24
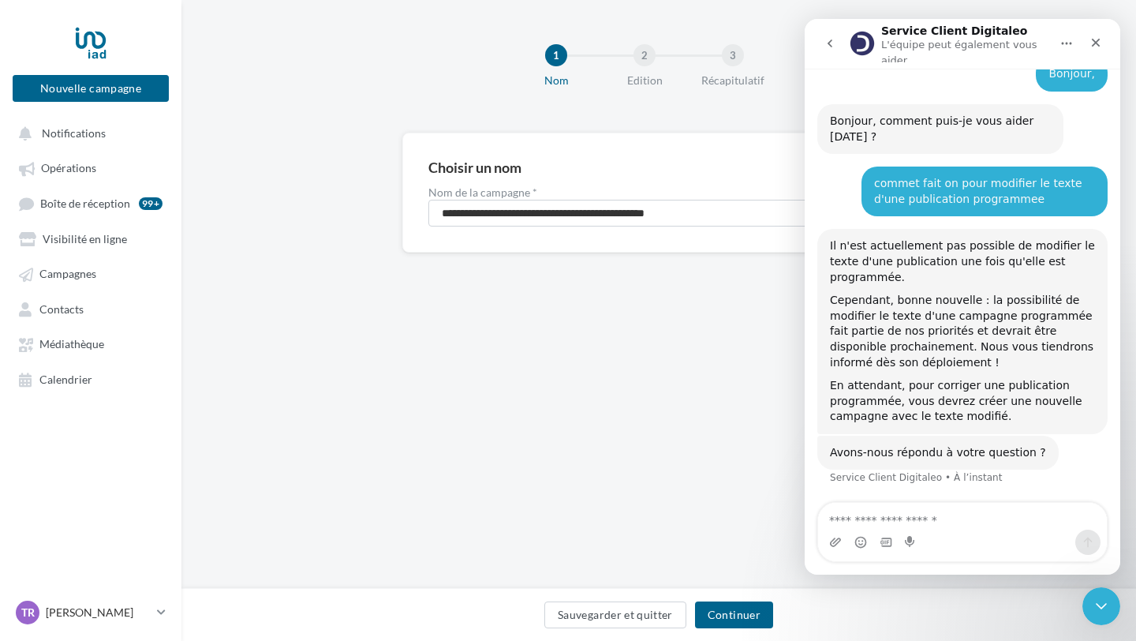
scroll to position [116, 0]
drag, startPoint x: 738, startPoint y: 211, endPoint x: 489, endPoint y: 205, distance: 248.6
click at [489, 205] on input "**********" at bounding box center [658, 213] width 461 height 27
type input "**********"
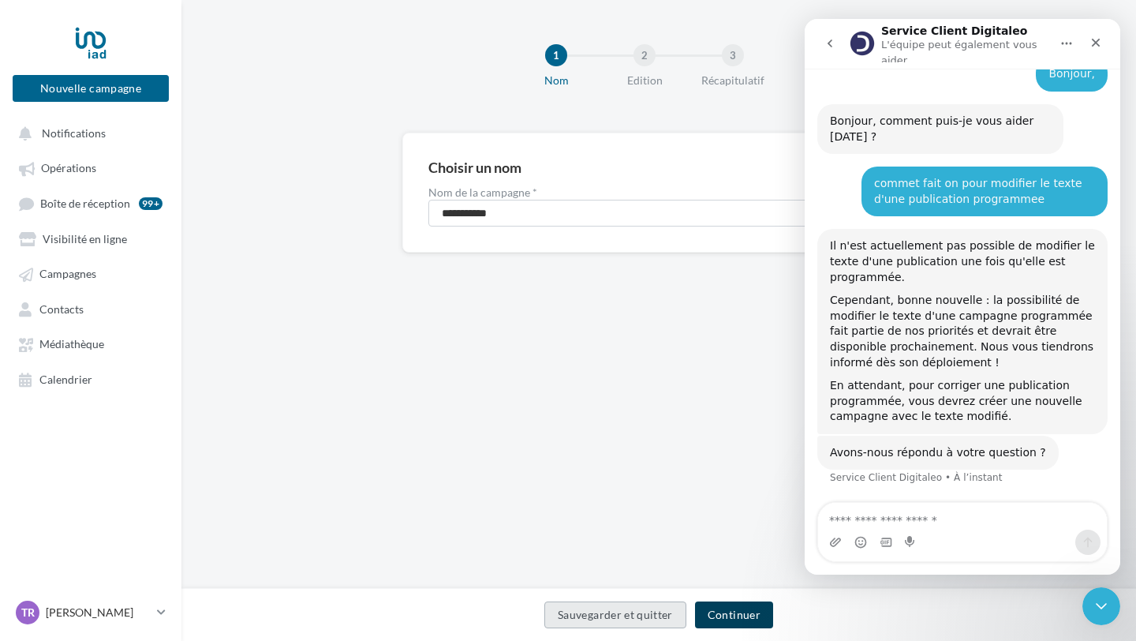
click at [732, 607] on button "Continuer" at bounding box center [734, 614] width 78 height 27
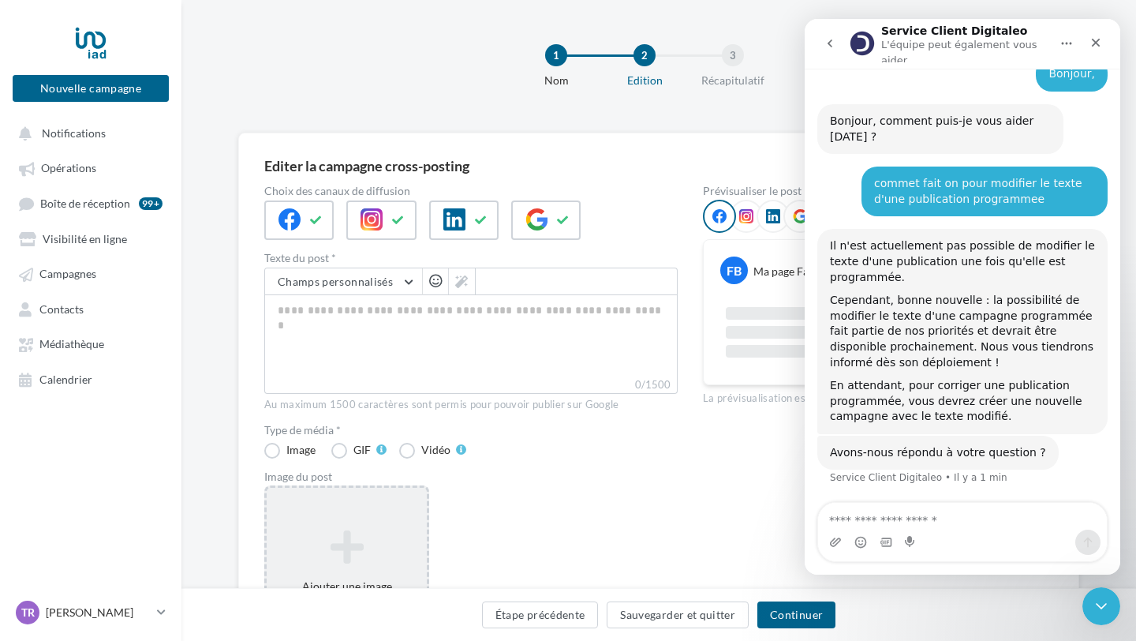
click at [346, 536] on icon at bounding box center [347, 547] width 148 height 38
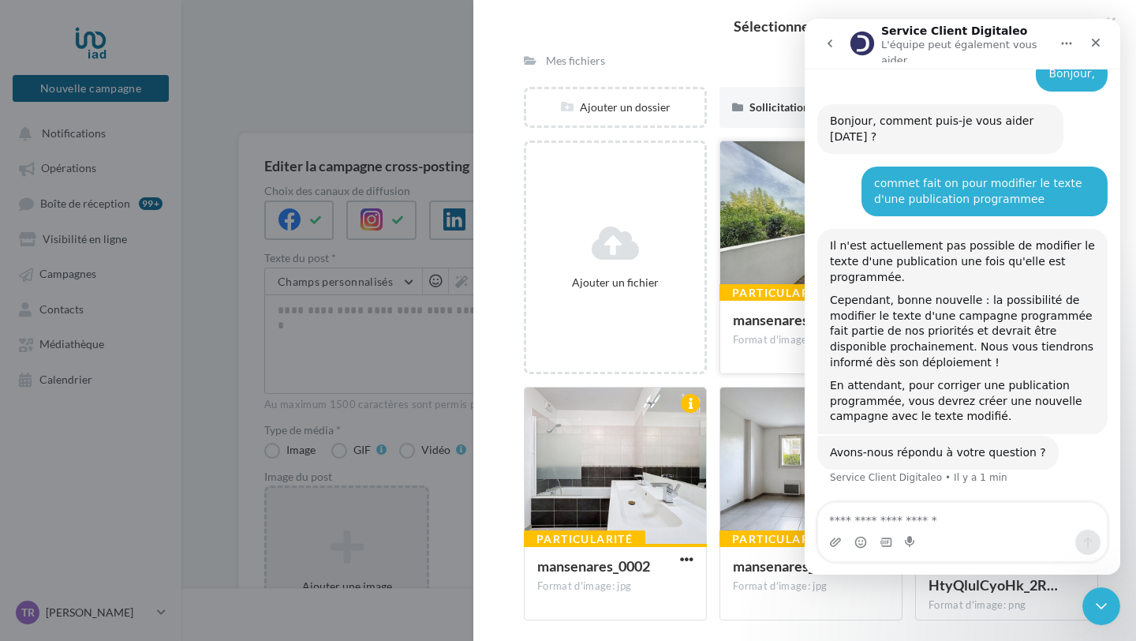
scroll to position [153, 0]
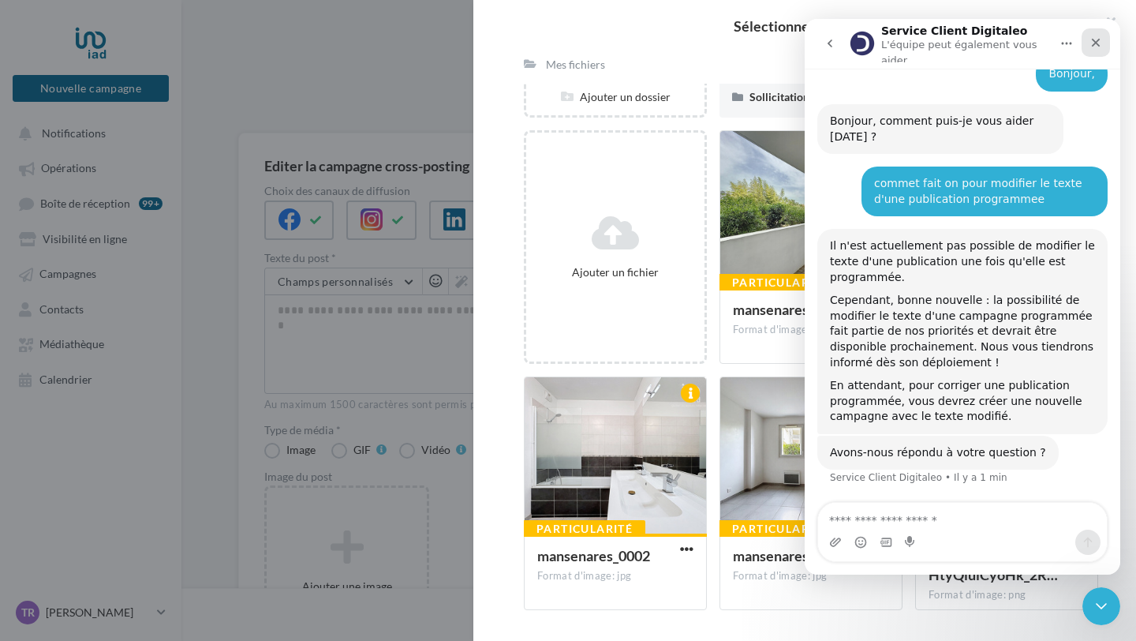
click at [1098, 40] on icon "Fermer" at bounding box center [1096, 43] width 9 height 9
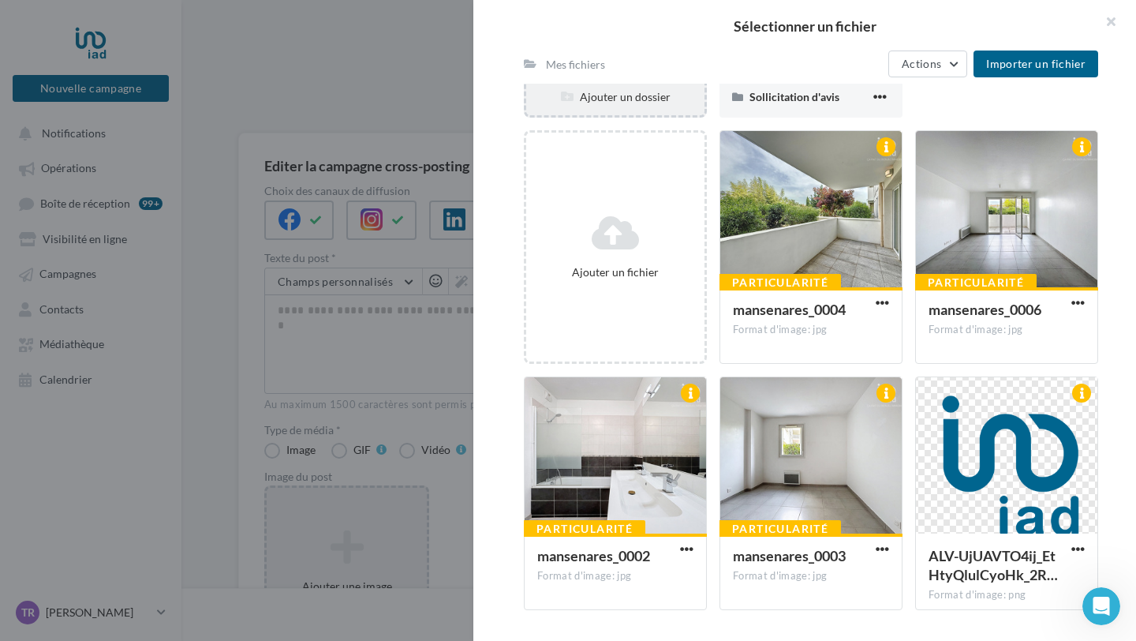
scroll to position [0, 0]
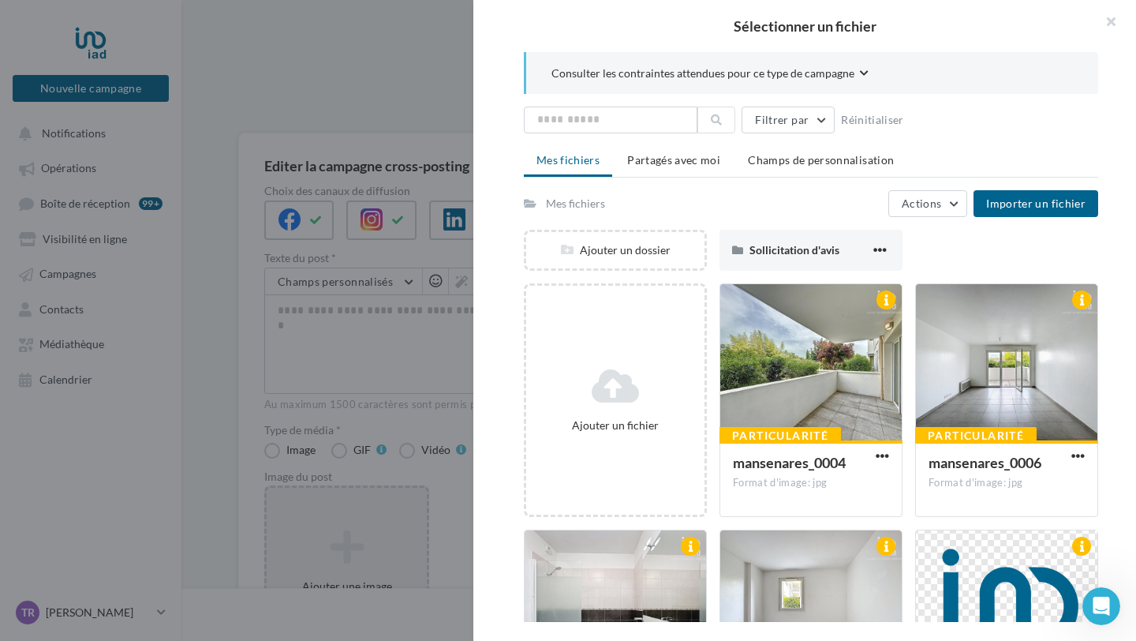
drag, startPoint x: 1109, startPoint y: 23, endPoint x: 1089, endPoint y: 28, distance: 21.2
click at [1108, 24] on button "button" at bounding box center [1104, 23] width 63 height 47
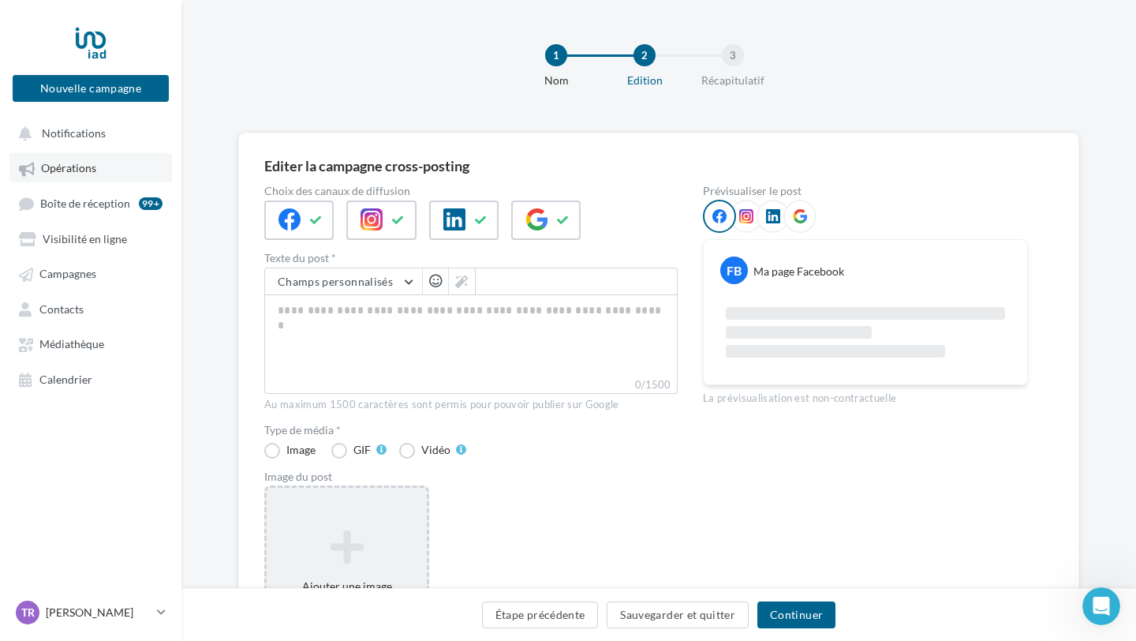
click at [60, 170] on span "Opérations" at bounding box center [68, 168] width 55 height 13
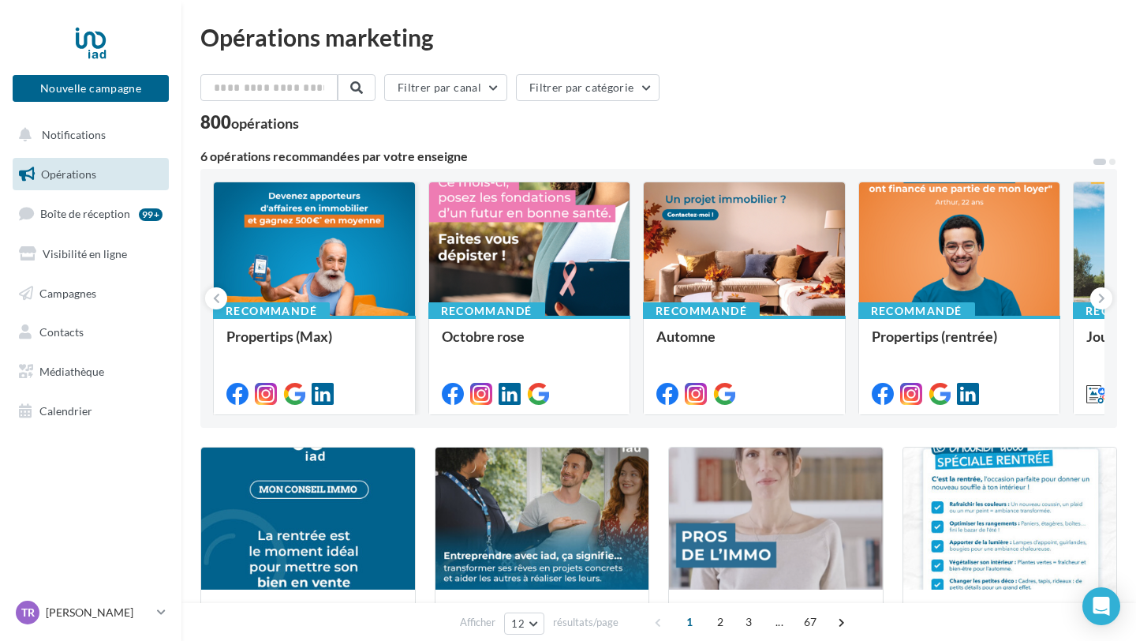
click at [310, 232] on div at bounding box center [314, 249] width 201 height 135
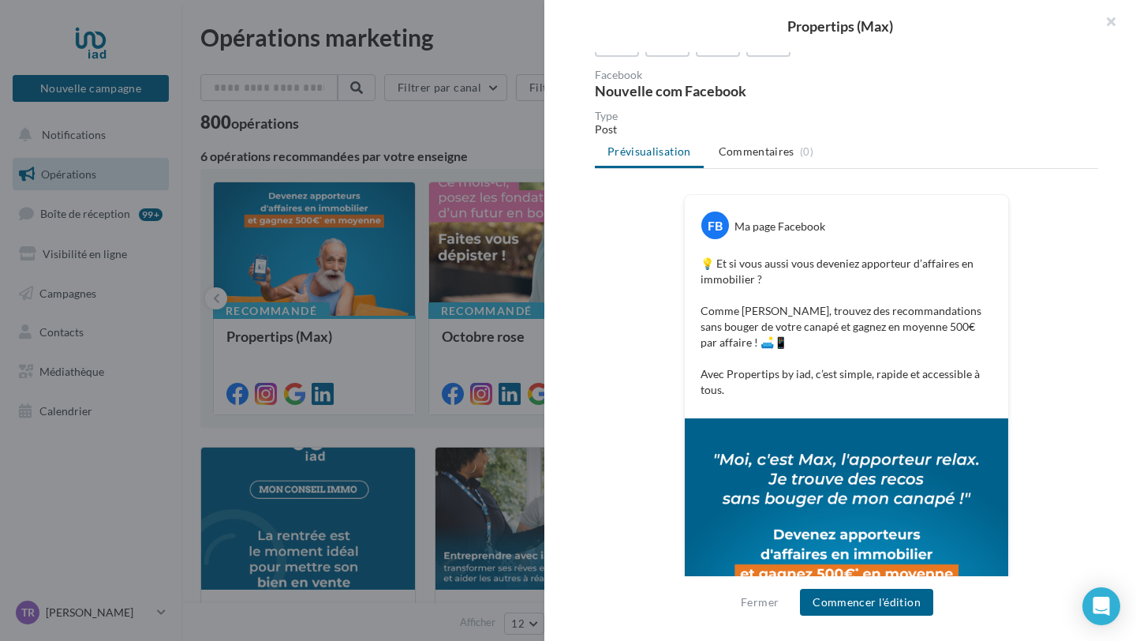
scroll to position [145, 0]
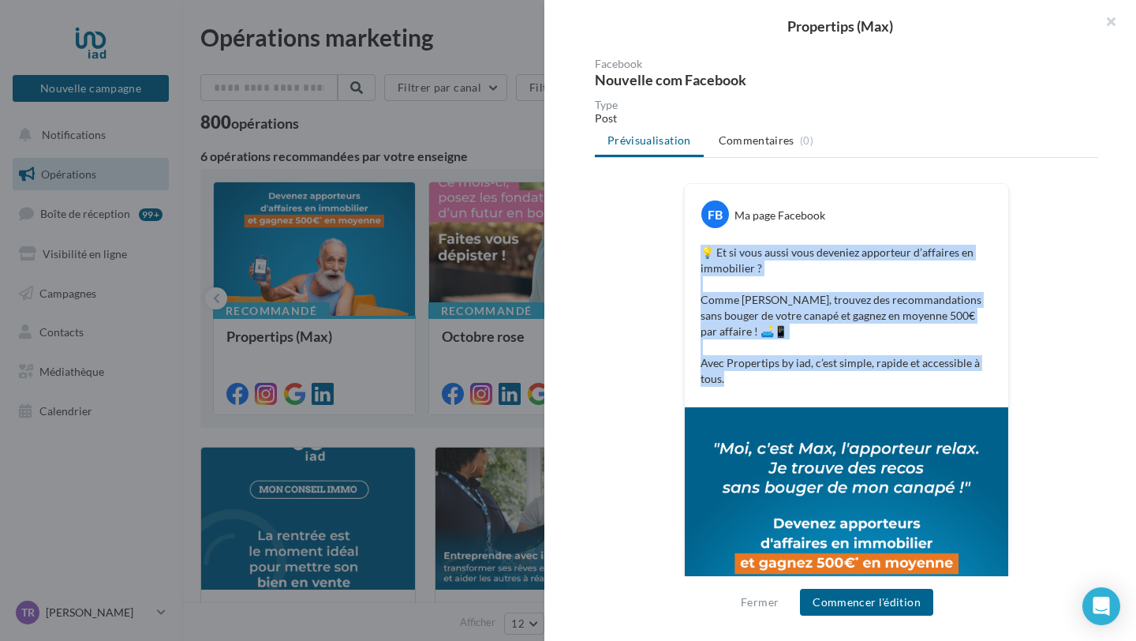
drag, startPoint x: 702, startPoint y: 251, endPoint x: 818, endPoint y: 375, distance: 170.2
click at [818, 375] on div "FB Ma page Facebook 💡 Et si vous aussi vous deveniez apporteur d’affaires en im…" at bounding box center [846, 295] width 323 height 223
copy p "💡 Et si vous aussi vous deveniez apporteur d’affaires en immobilier ? Comme Max…"
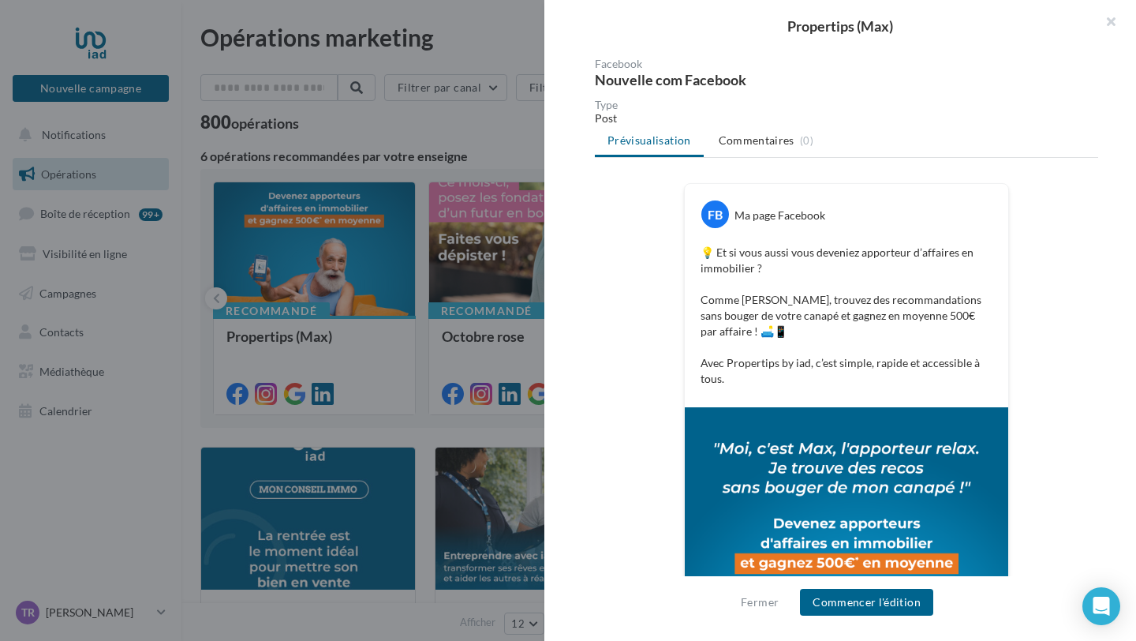
click at [385, 286] on div at bounding box center [568, 320] width 1136 height 641
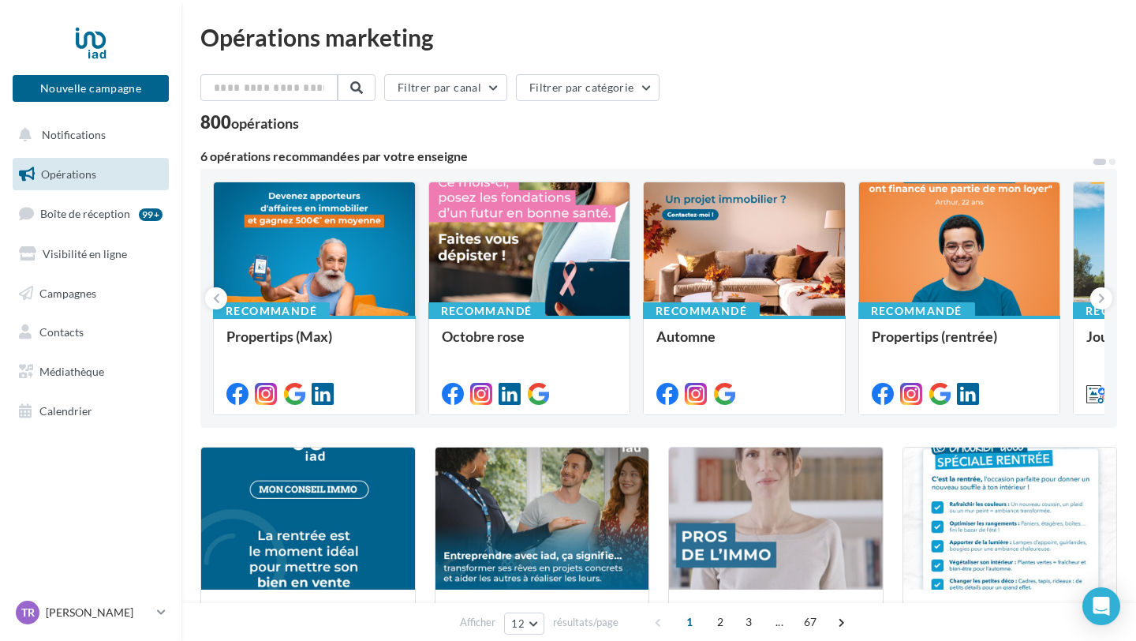
click at [358, 297] on div at bounding box center [314, 249] width 201 height 135
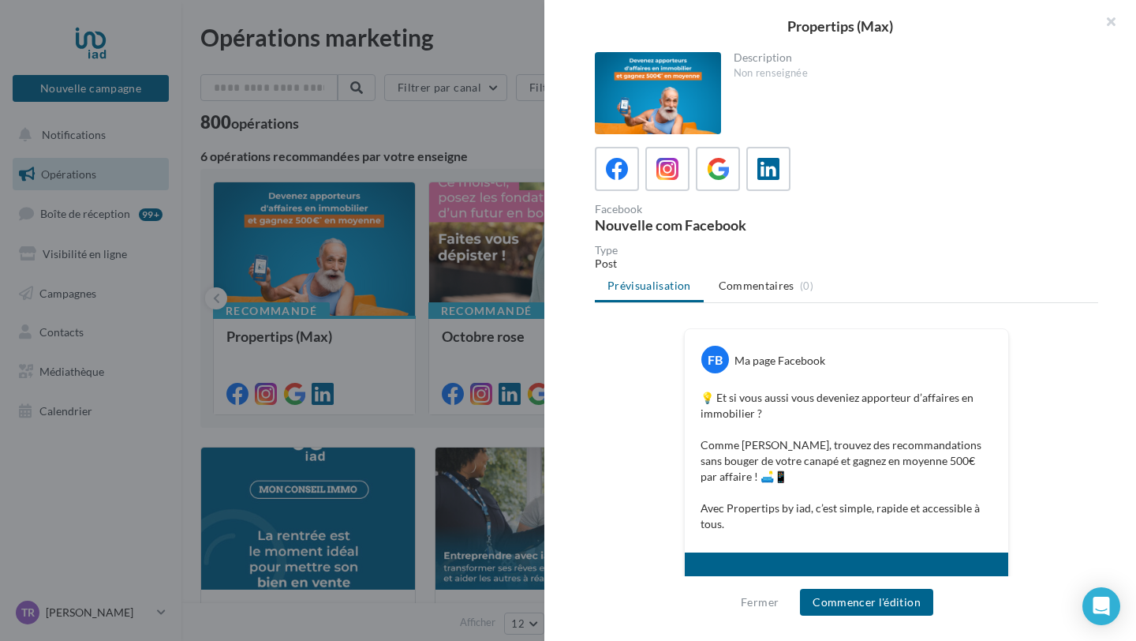
click at [680, 87] on div at bounding box center [658, 93] width 126 height 82
click at [1111, 21] on button "button" at bounding box center [1104, 23] width 63 height 47
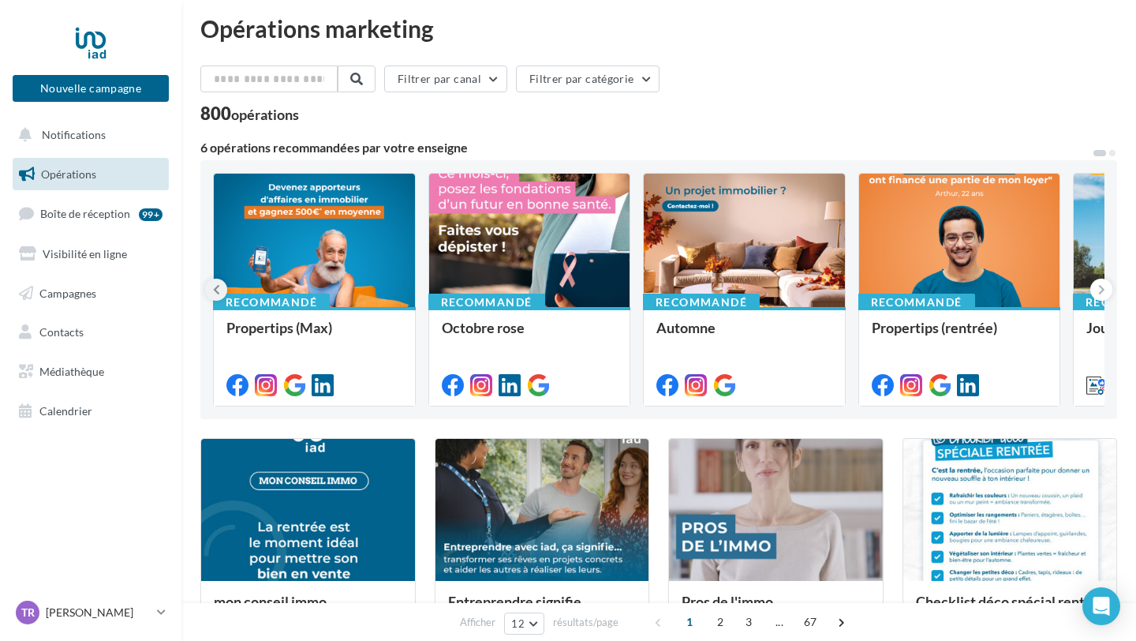
scroll to position [6, 0]
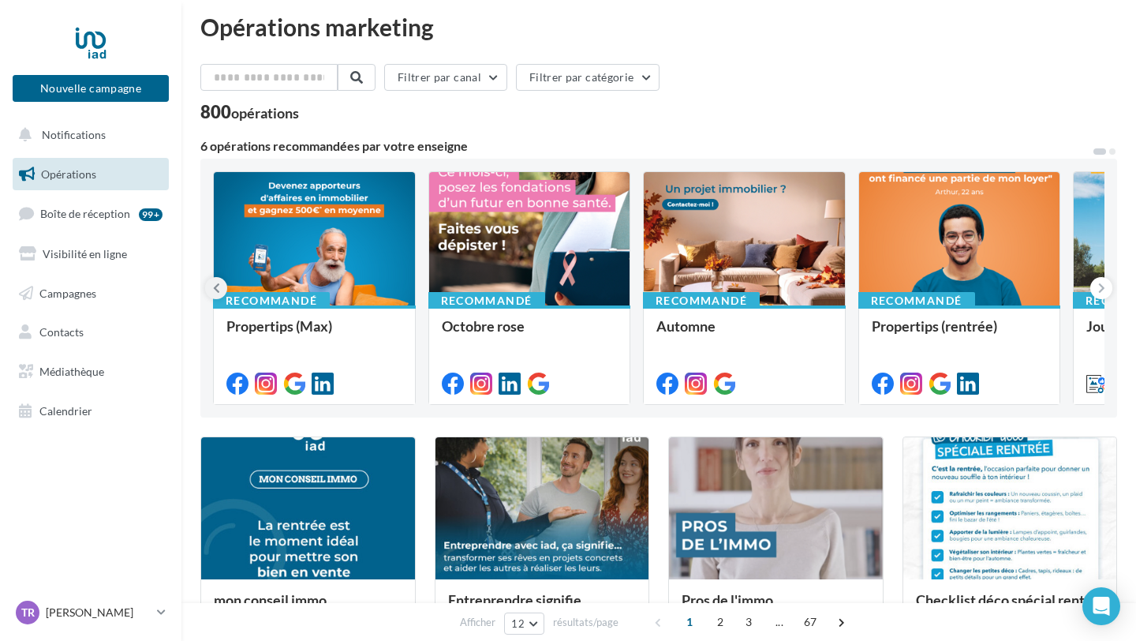
click at [218, 288] on icon at bounding box center [216, 288] width 7 height 16
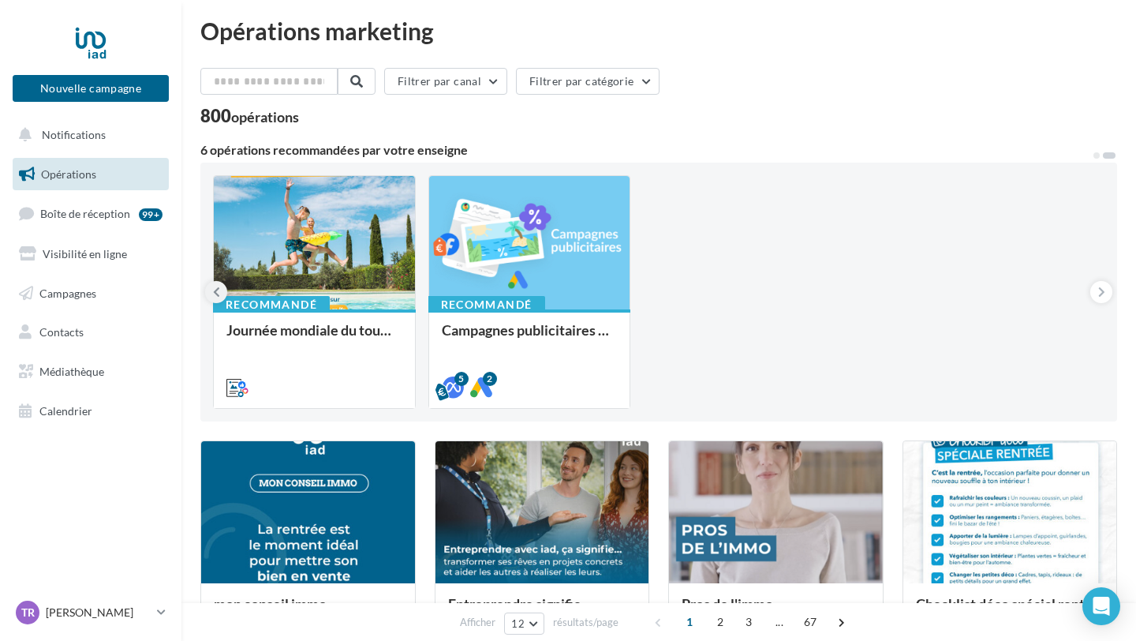
click at [218, 288] on icon at bounding box center [216, 292] width 7 height 16
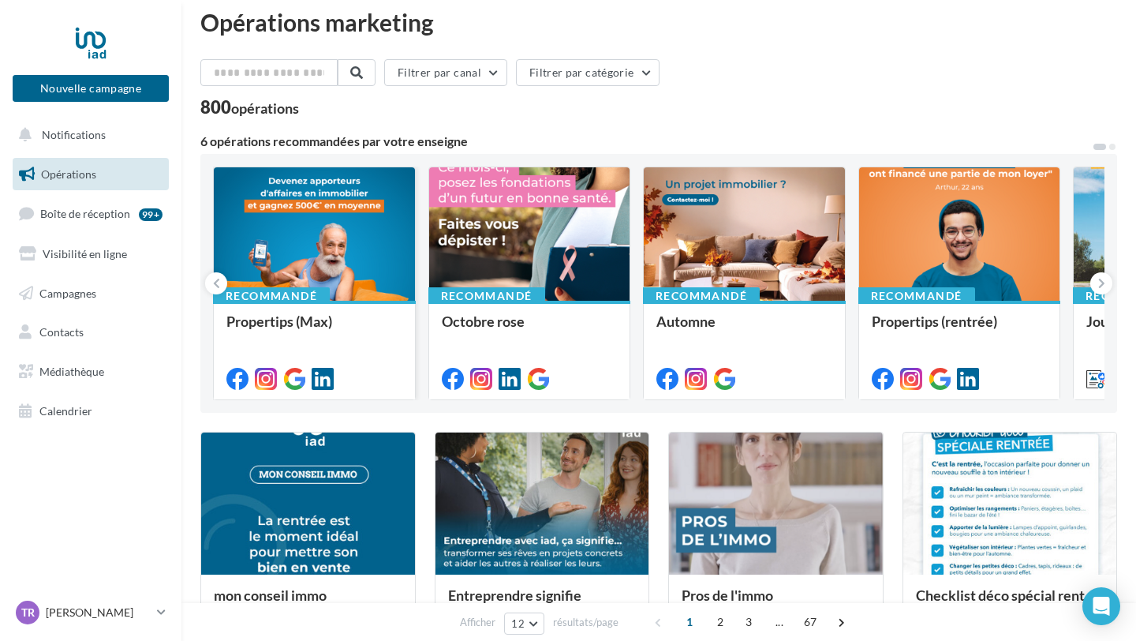
scroll to position [19, 0]
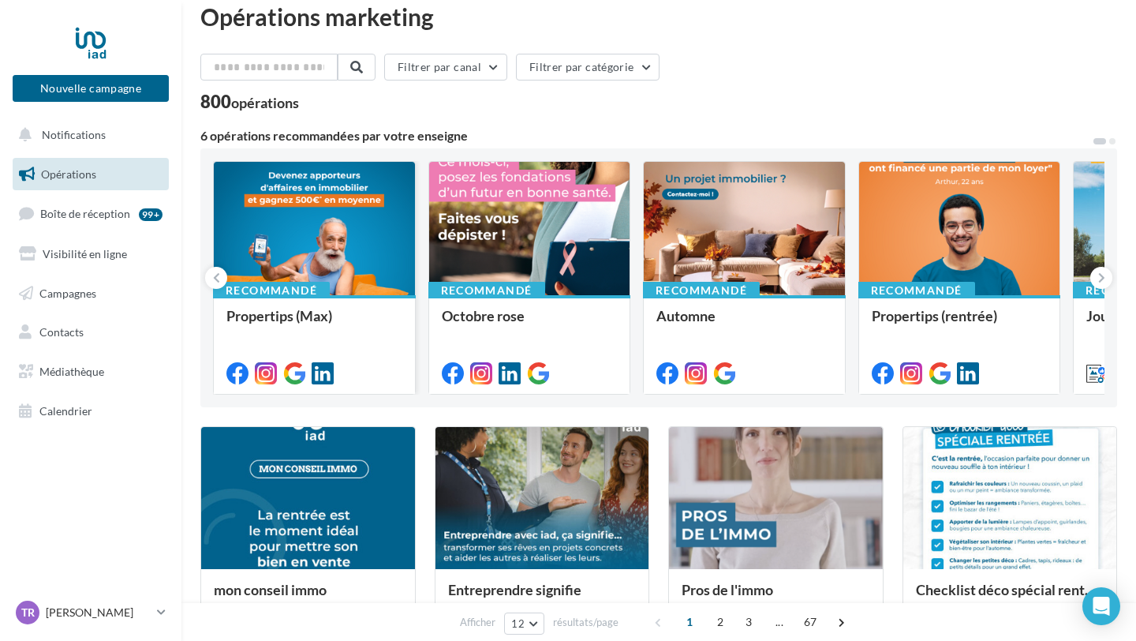
click at [304, 243] on div at bounding box center [314, 229] width 201 height 135
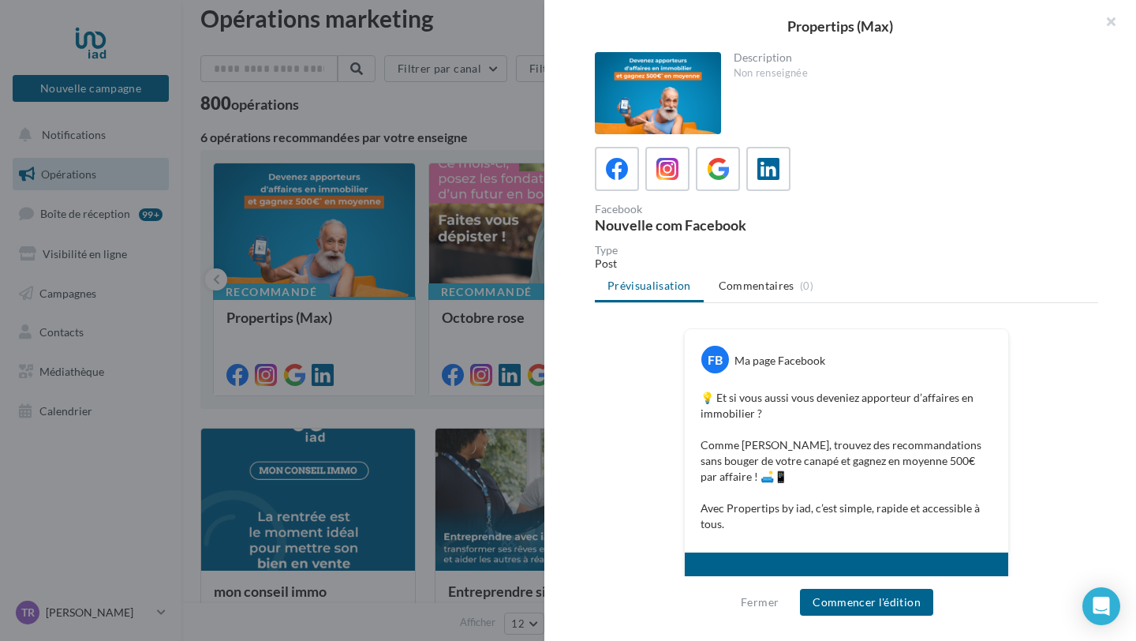
click at [680, 86] on div at bounding box center [658, 93] width 126 height 82
click at [621, 165] on icon at bounding box center [617, 169] width 23 height 23
click at [674, 166] on icon at bounding box center [667, 169] width 23 height 23
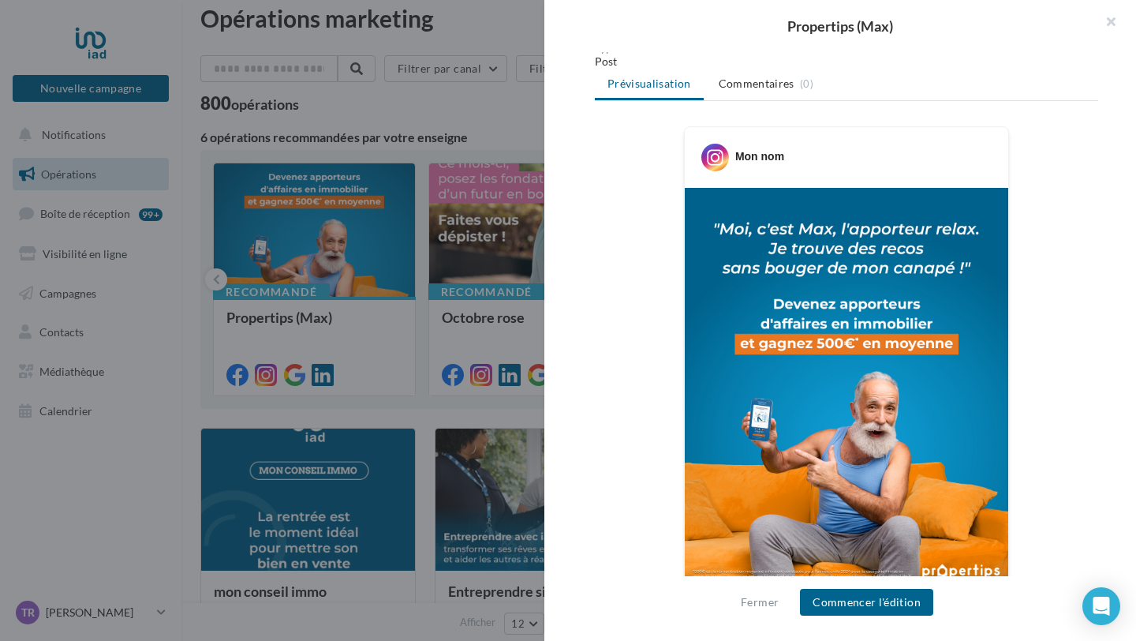
scroll to position [0, 0]
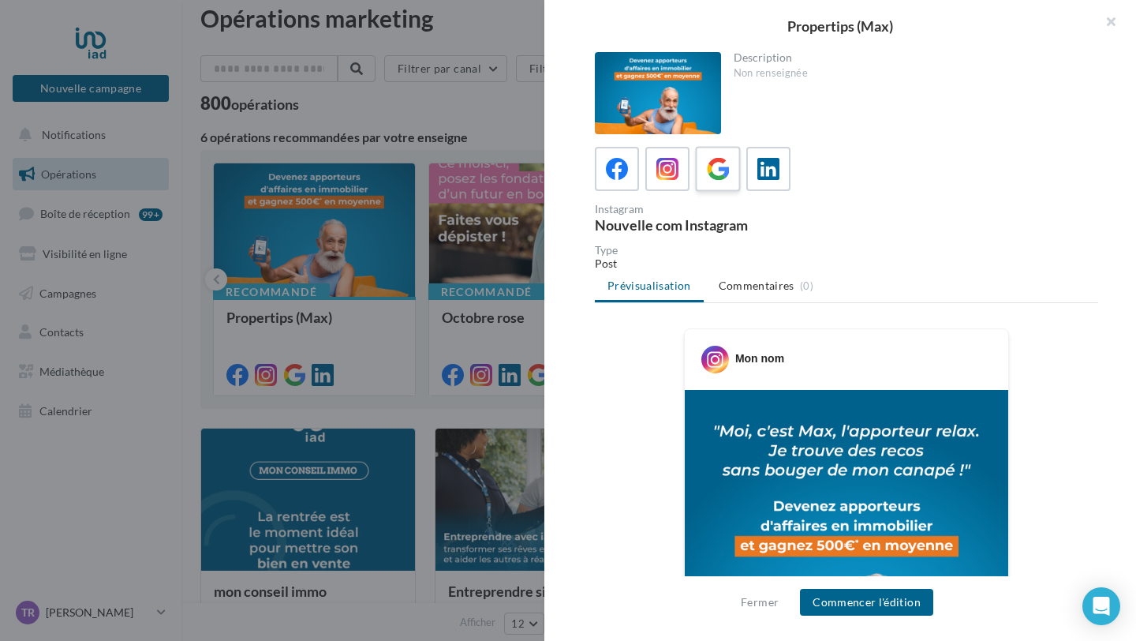
click at [719, 158] on icon at bounding box center [718, 169] width 23 height 23
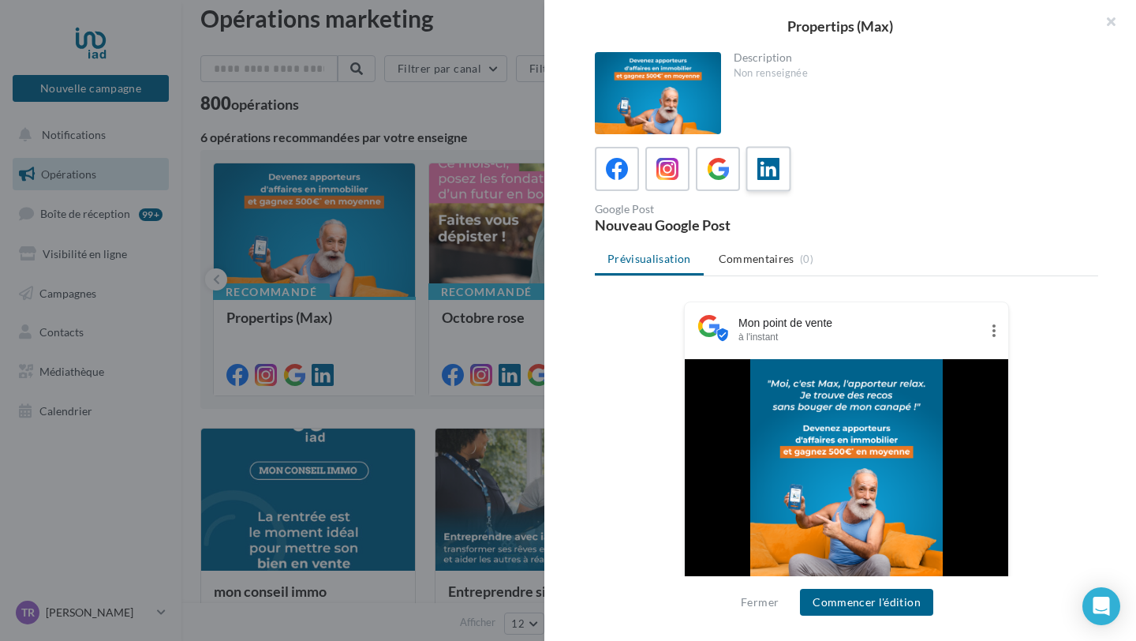
click at [767, 167] on icon at bounding box center [768, 169] width 23 height 23
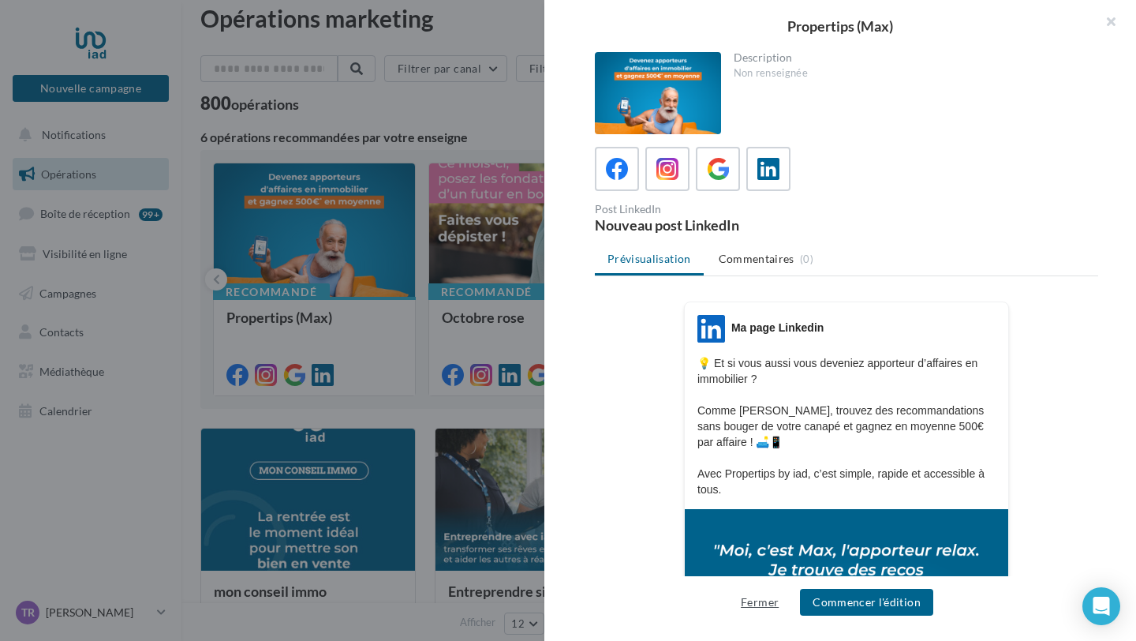
click at [758, 602] on button "Fermer" at bounding box center [759, 601] width 50 height 19
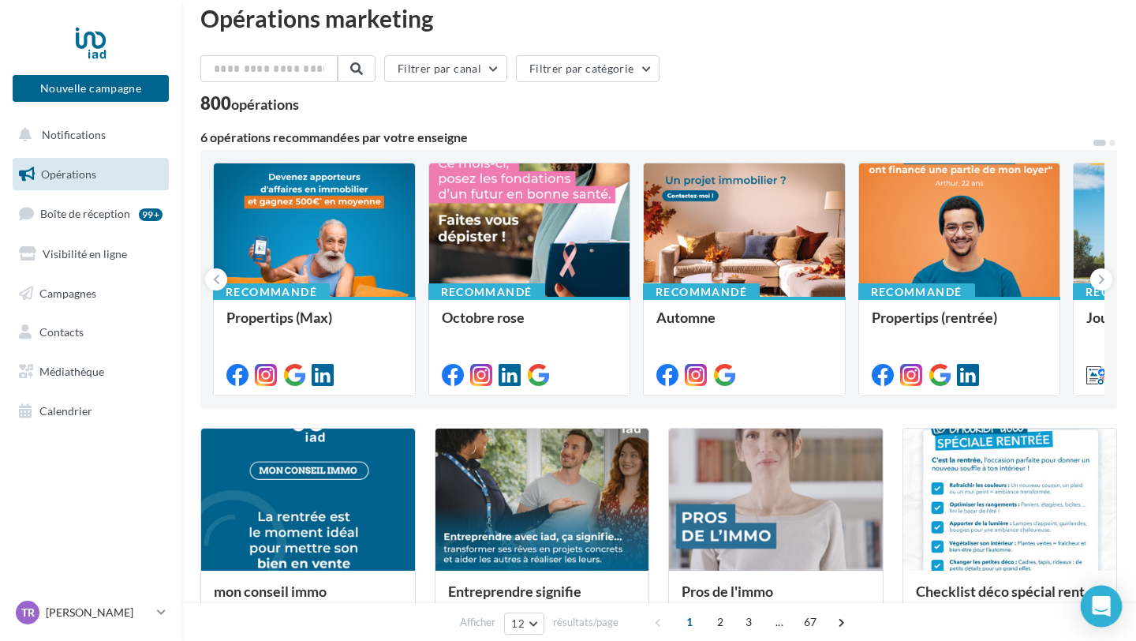
click at [1108, 607] on icon "Open Intercom Messenger" at bounding box center [1101, 606] width 18 height 21
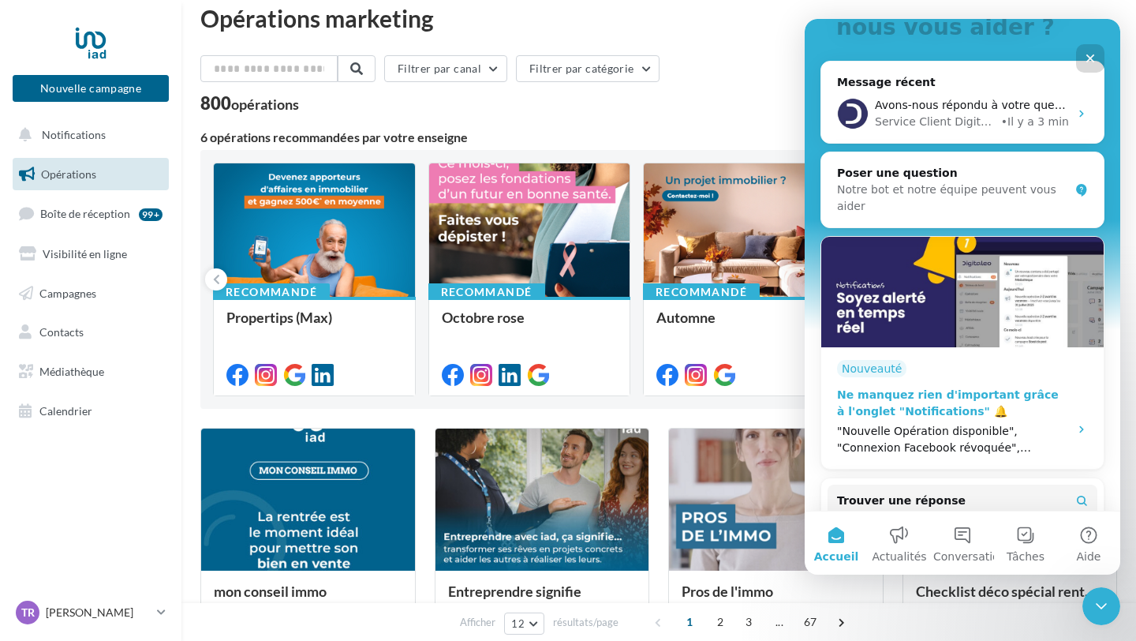
scroll to position [166, 0]
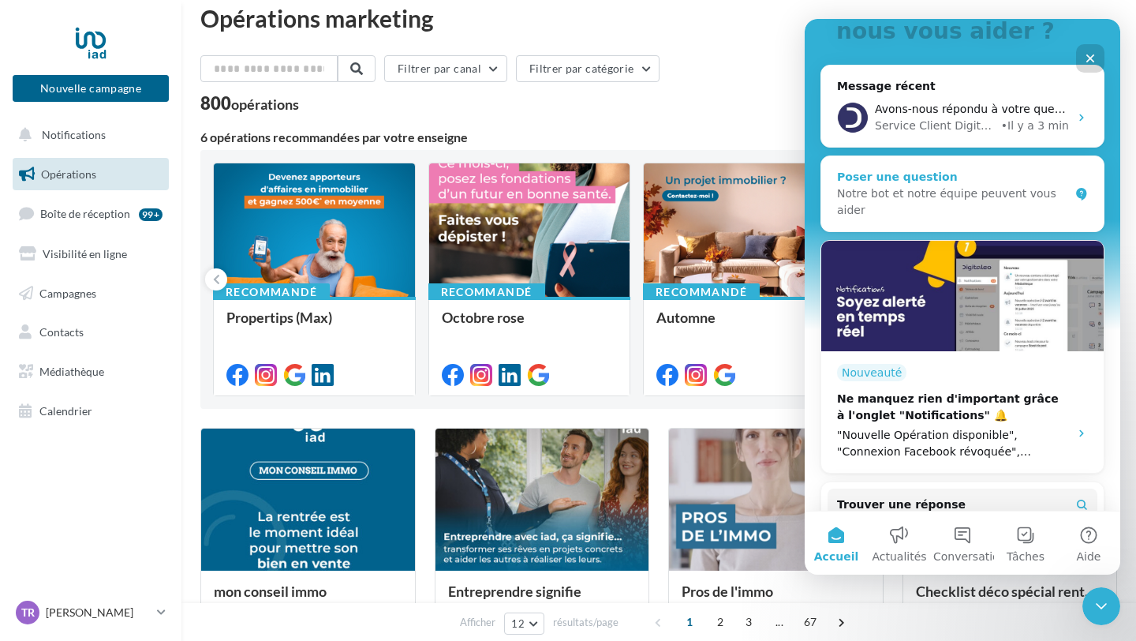
click at [917, 181] on div "Poser une question" at bounding box center [953, 177] width 232 height 17
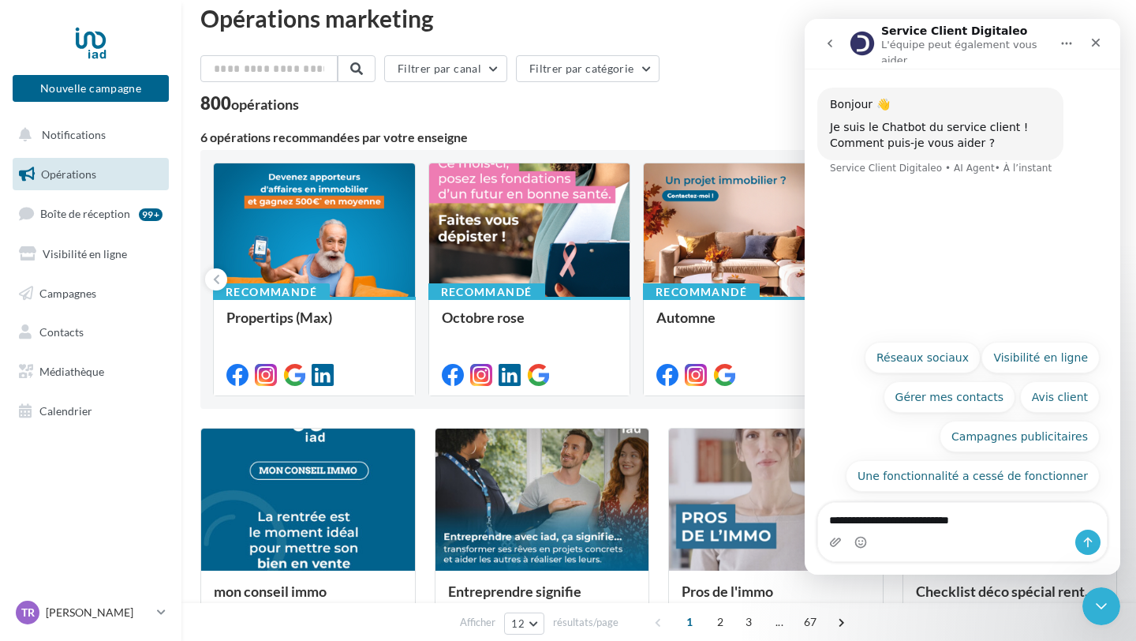
type textarea "**********"
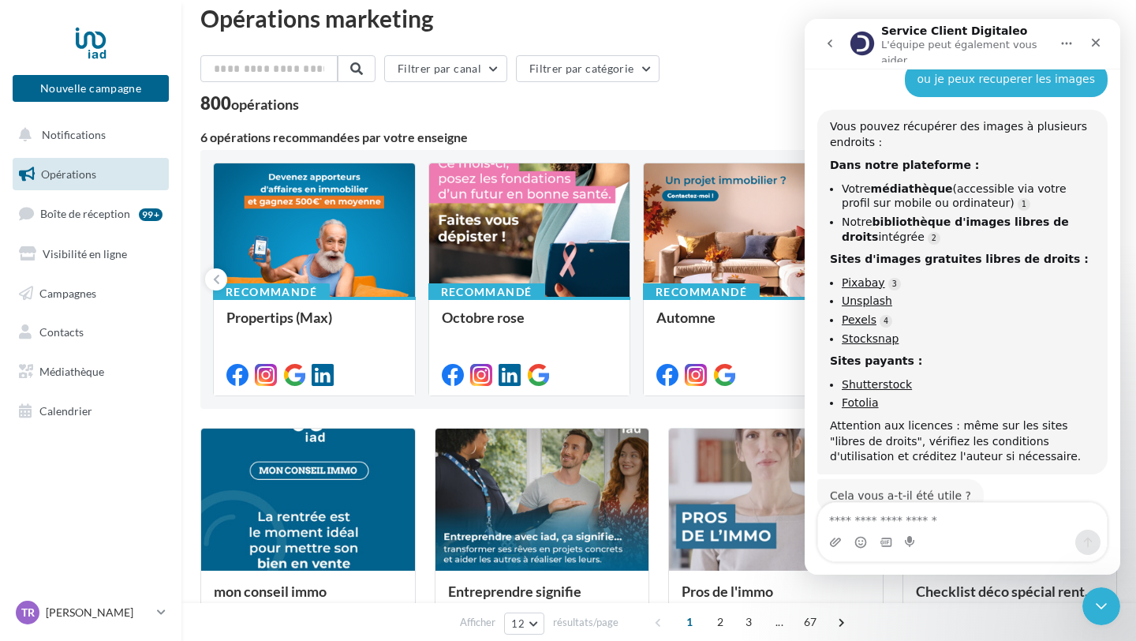
scroll to position [141, 0]
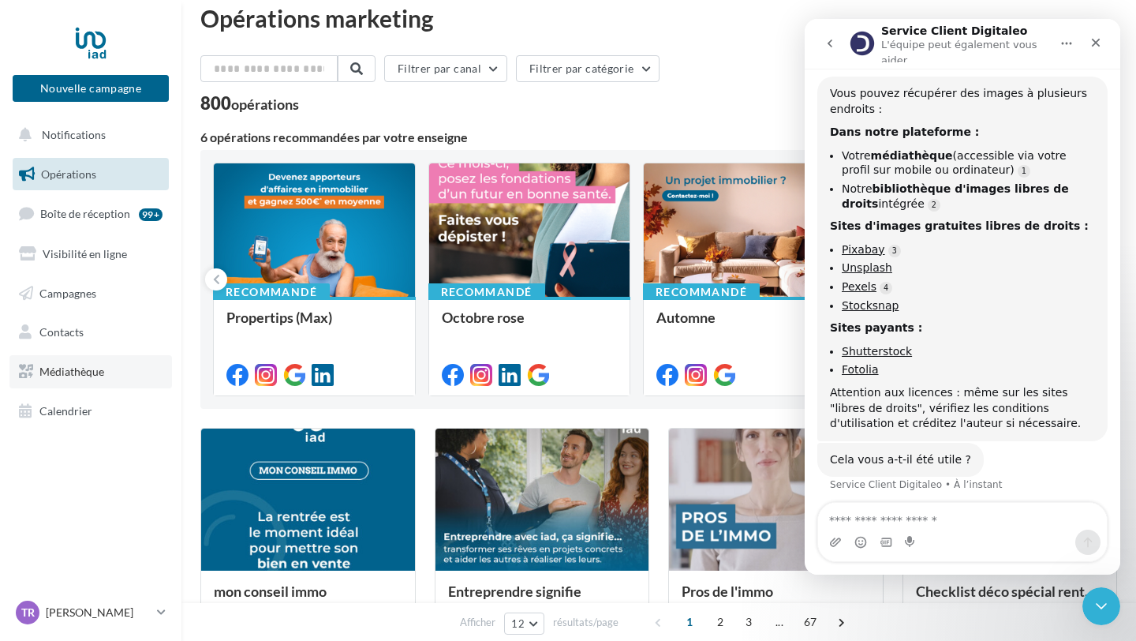
click at [75, 369] on span "Médiathèque" at bounding box center [71, 370] width 65 height 13
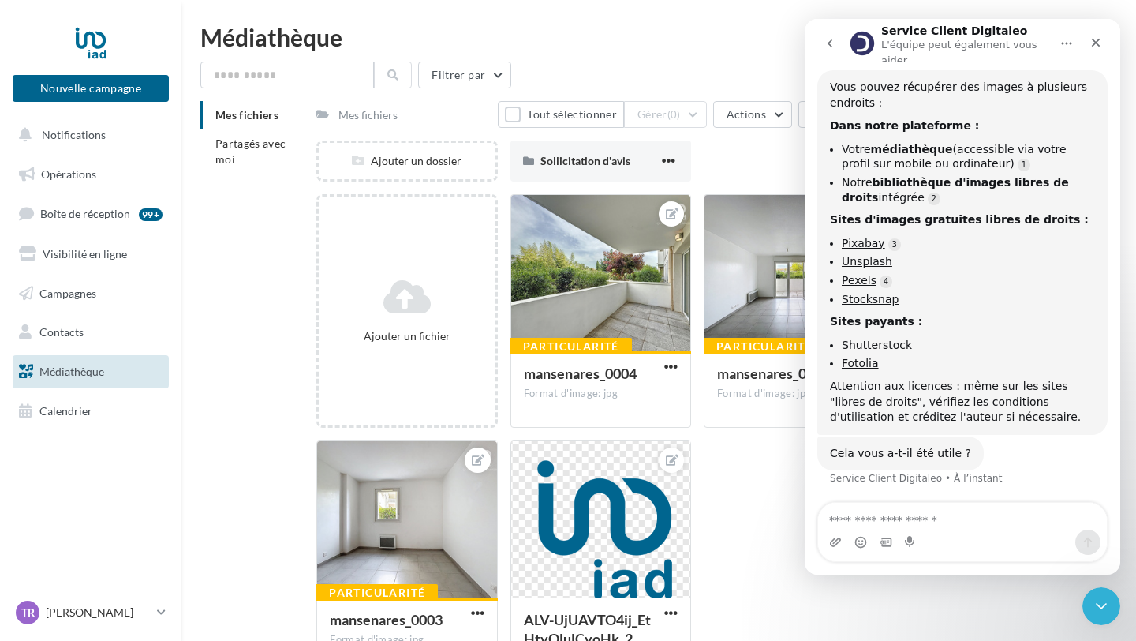
scroll to position [151, 0]
click at [223, 71] on input "text" at bounding box center [287, 75] width 174 height 27
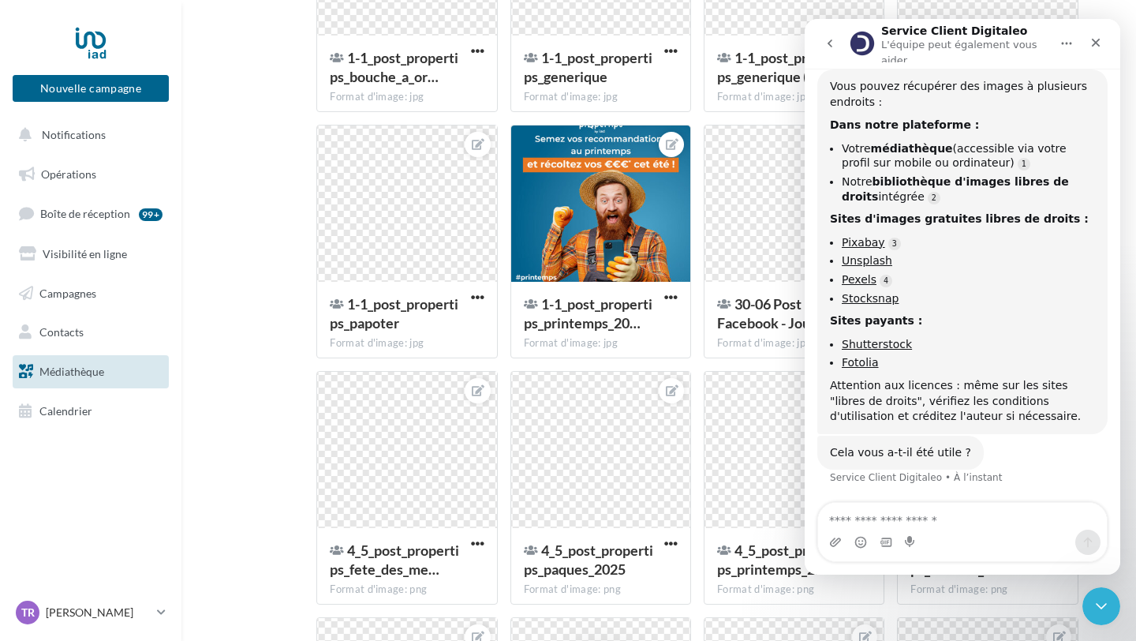
scroll to position [309, 0]
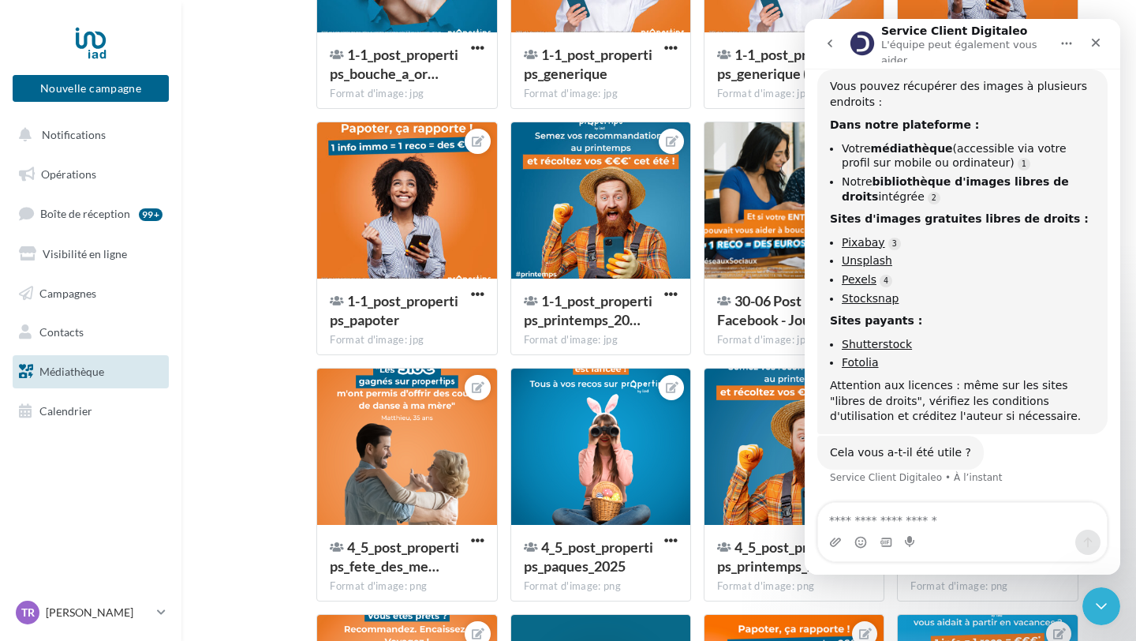
type input "**********"
click at [1066, 40] on icon "Accueil" at bounding box center [1066, 43] width 13 height 13
click at [1061, 41] on icon "Accueil" at bounding box center [1066, 43] width 13 height 13
click at [1097, 603] on icon "Fermer le Messenger Intercom" at bounding box center [1098, 603] width 19 height 19
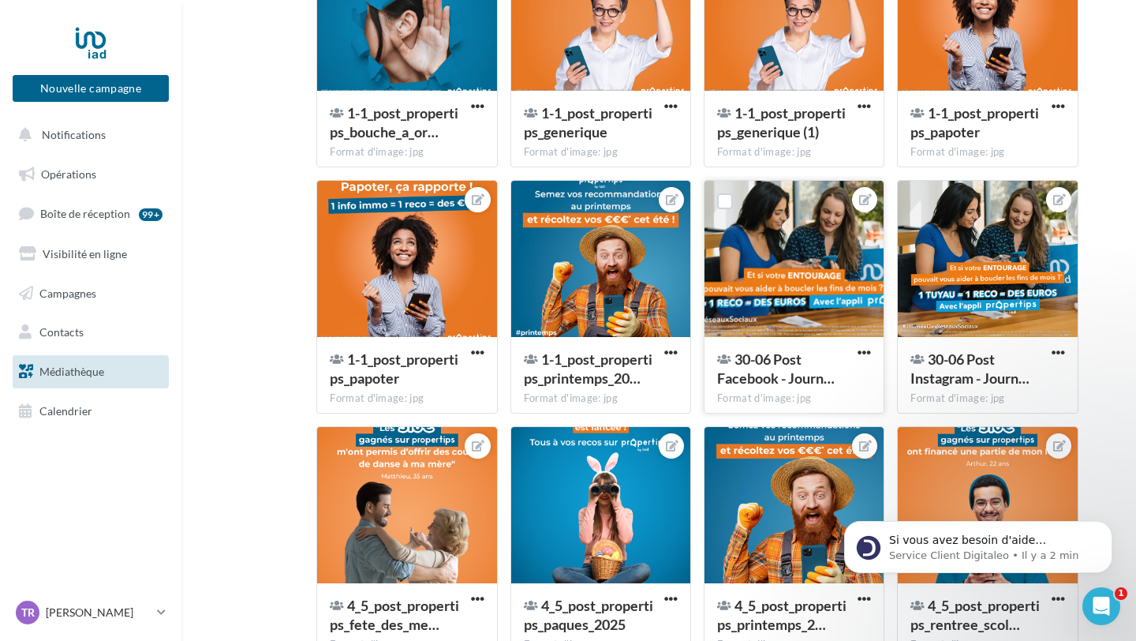
scroll to position [270, 0]
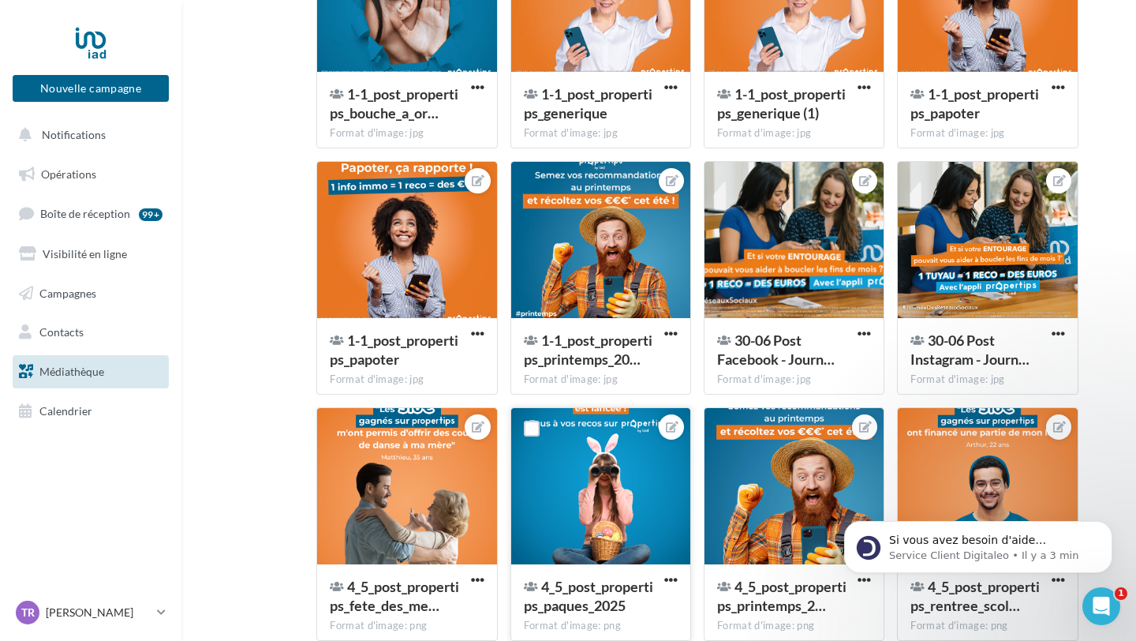
click at [600, 447] on div at bounding box center [600, 487] width 179 height 158
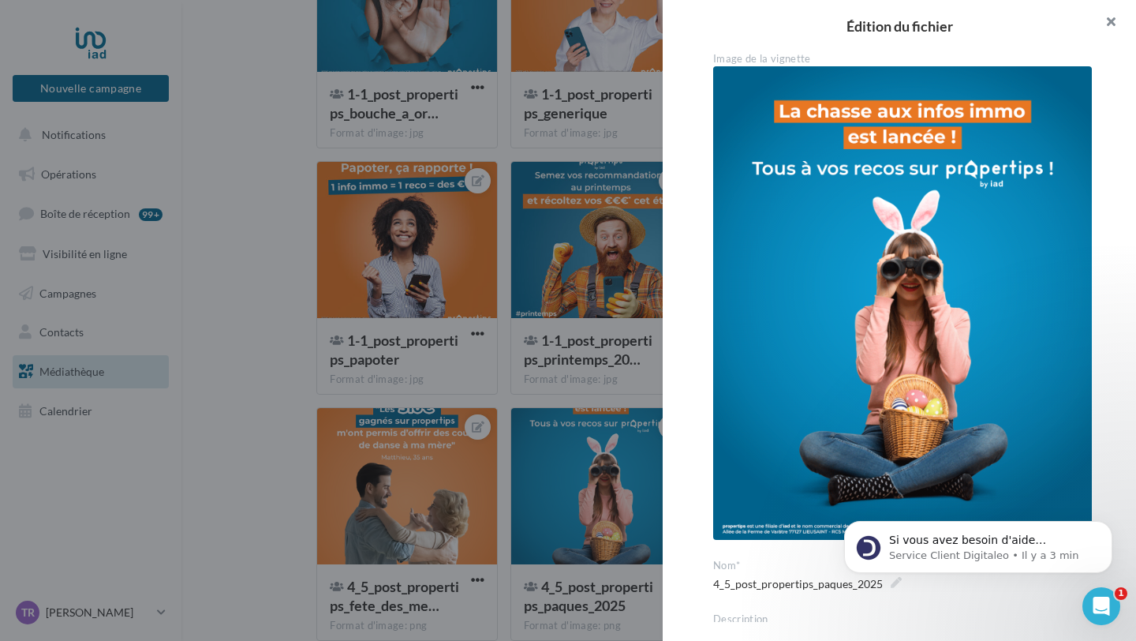
click at [1111, 21] on button "button" at bounding box center [1104, 23] width 63 height 47
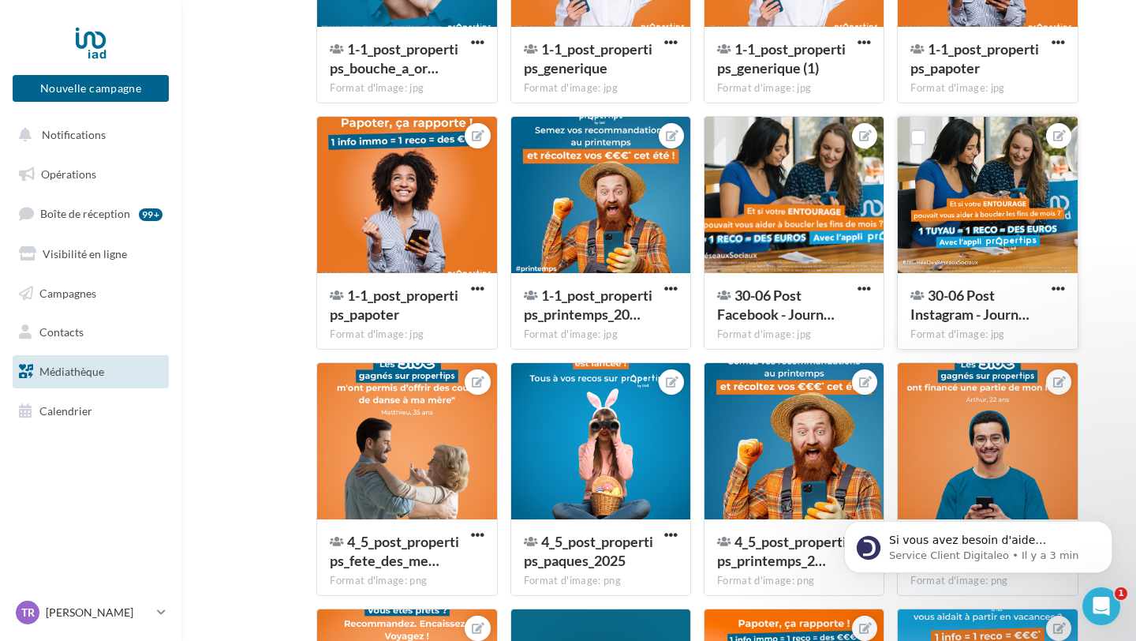
scroll to position [316, 0]
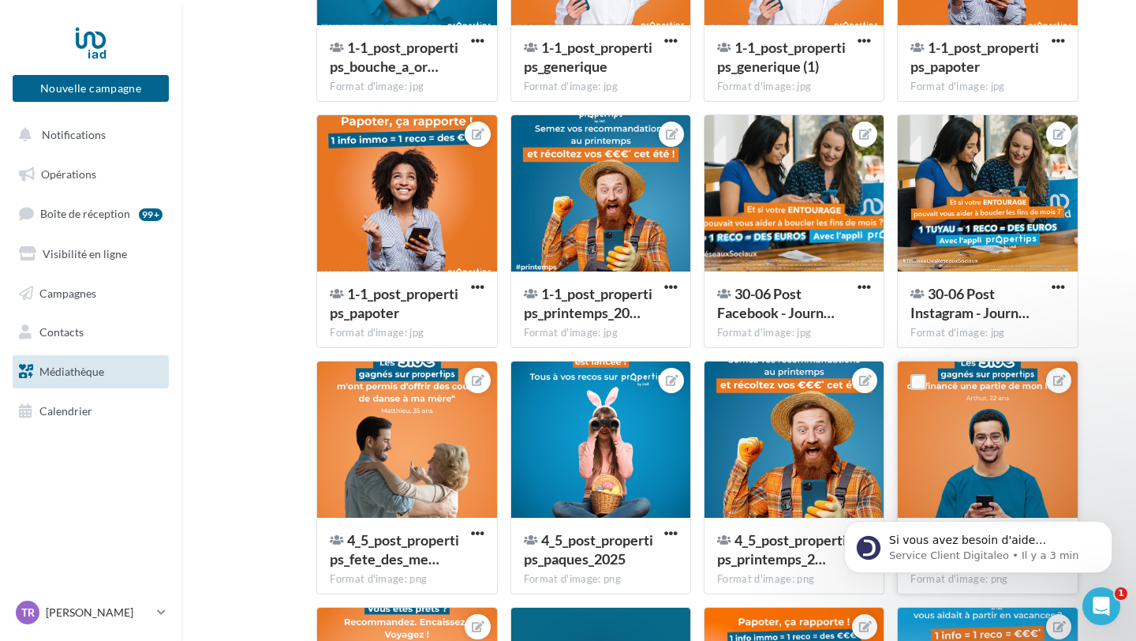
click at [1024, 447] on div at bounding box center [987, 440] width 179 height 158
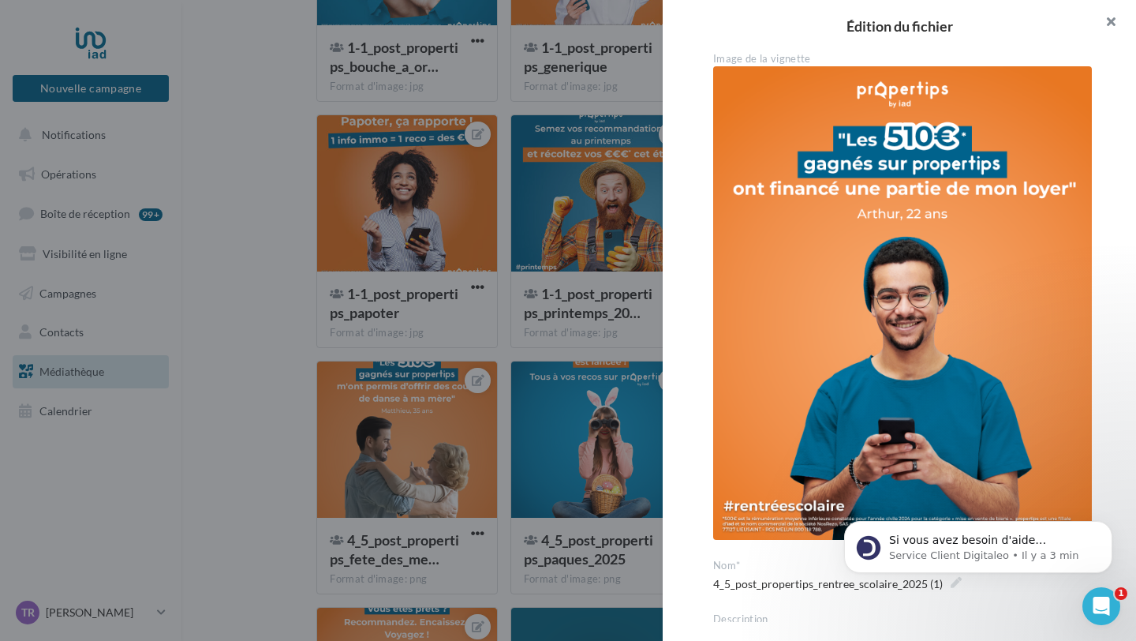
click at [1108, 22] on button "button" at bounding box center [1104, 23] width 63 height 47
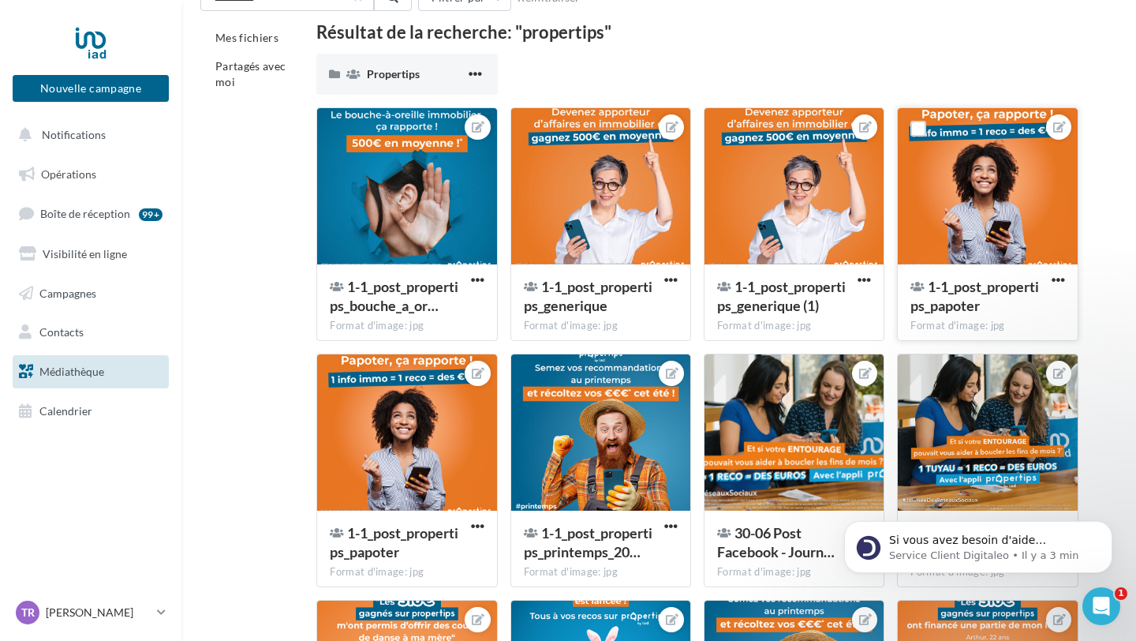
scroll to position [0, 0]
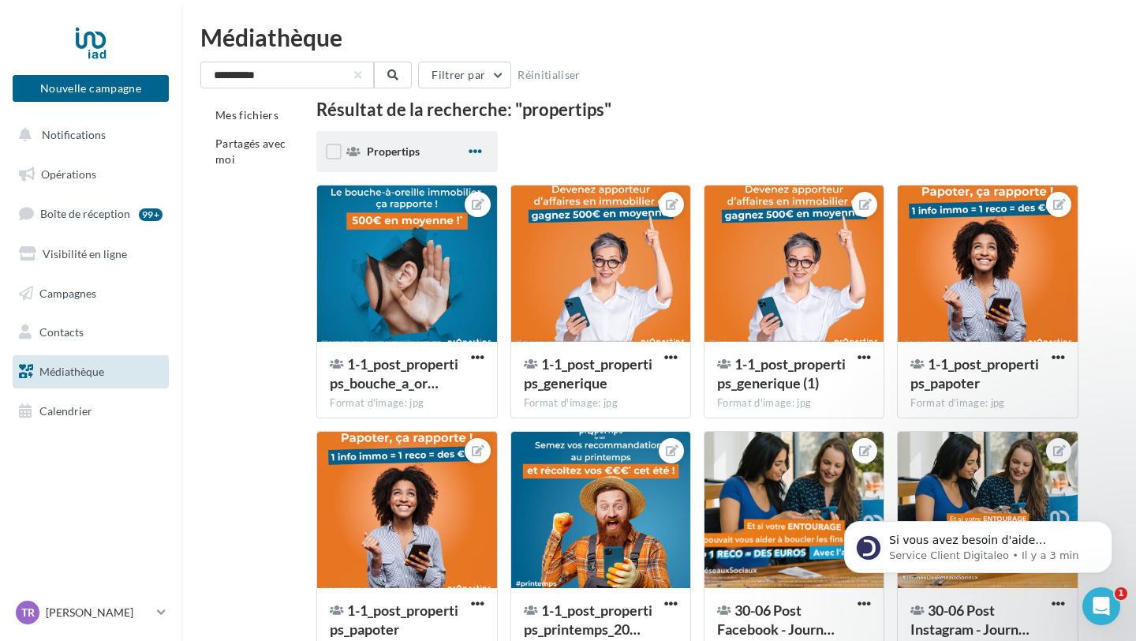
click at [472, 155] on span "button" at bounding box center [475, 150] width 13 height 13
click at [1109, 600] on icon "Ouvrir le Messenger Intercom" at bounding box center [1099, 604] width 26 height 26
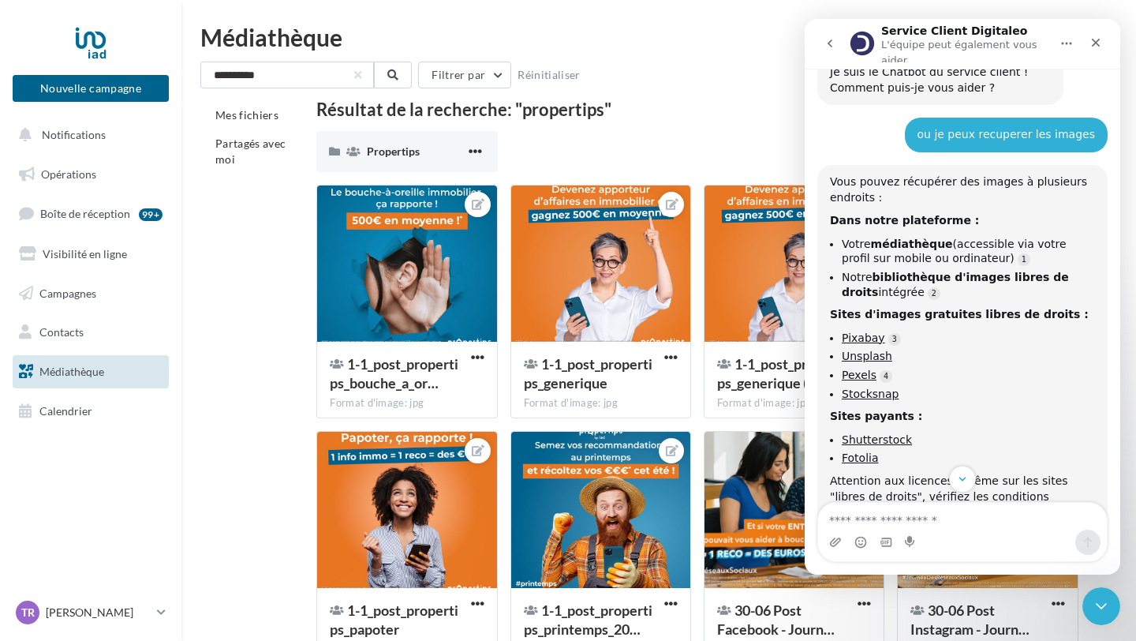
scroll to position [47, 0]
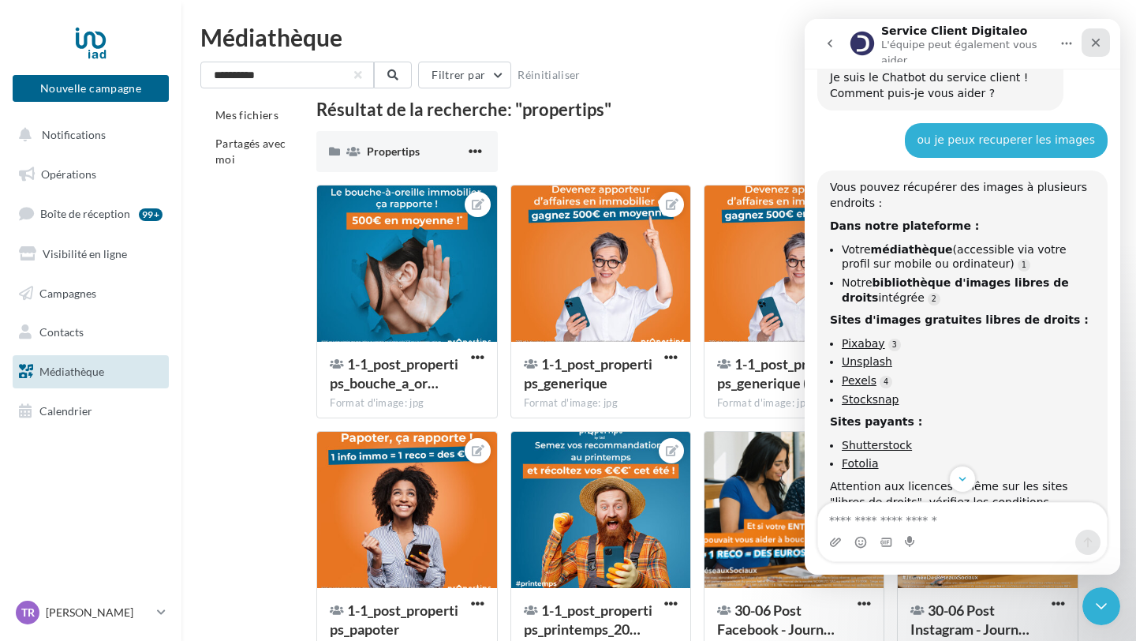
click at [1093, 44] on icon "Fermer" at bounding box center [1095, 42] width 13 height 13
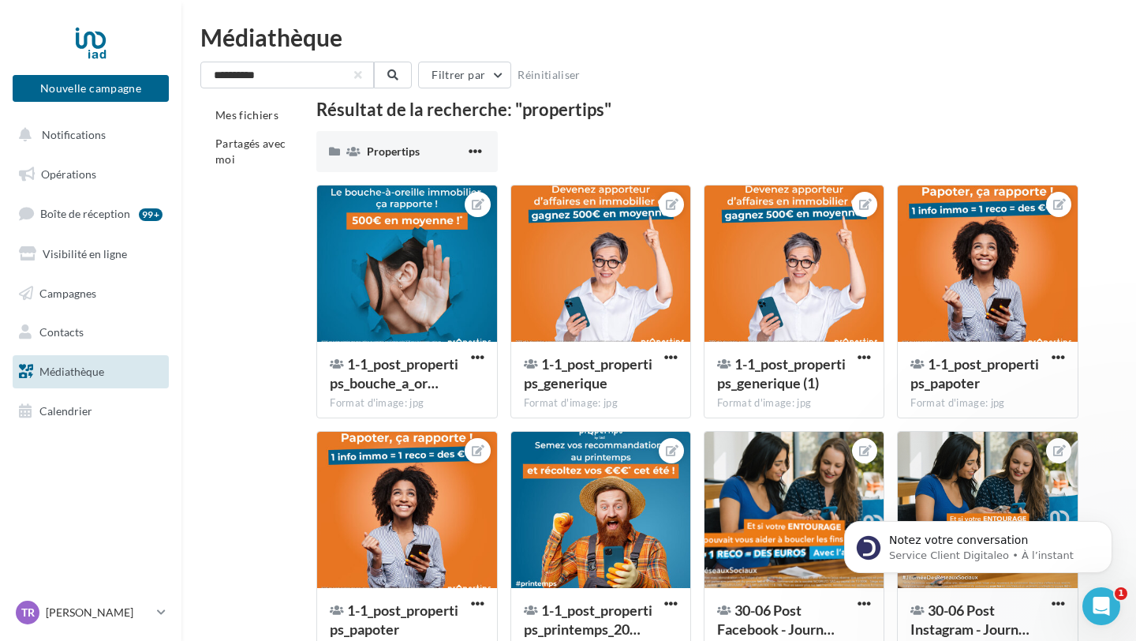
scroll to position [0, 0]
